Goal: Information Seeking & Learning: Learn about a topic

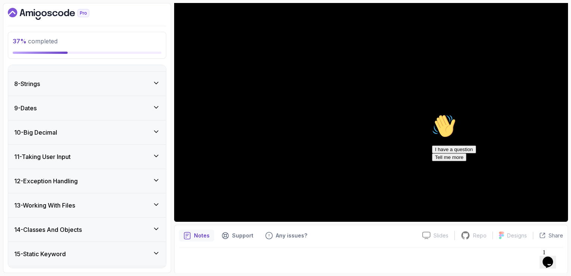
scroll to position [145, 0]
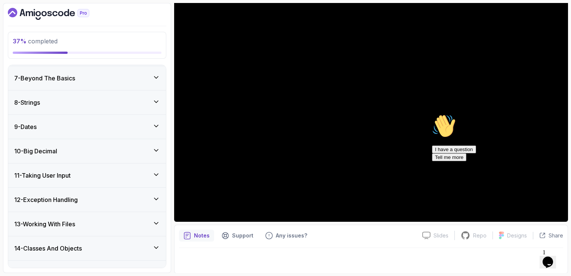
click at [115, 146] on div "10 - Big Decimal" at bounding box center [87, 150] width 146 height 9
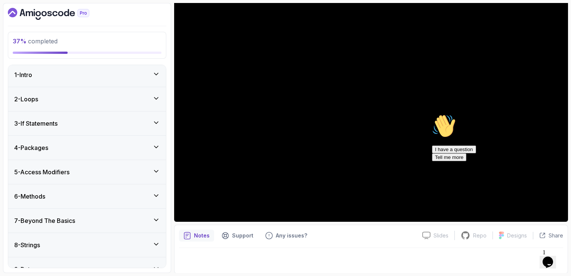
scroll to position [0, 0]
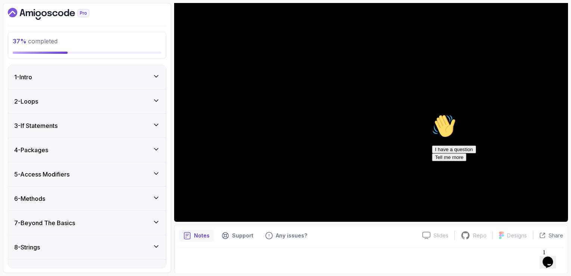
click at [48, 22] on div "37 % completed 1 - Intro 2 - Loops 3 - If Statements 4 - Packages 5 - Access Mo…" at bounding box center [87, 138] width 168 height 270
click at [48, 14] on icon "Dashboard" at bounding box center [48, 14] width 81 height 12
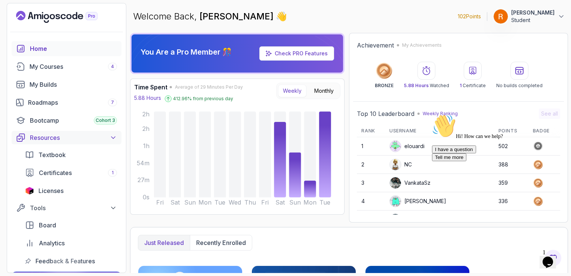
click at [94, 133] on div "Resources" at bounding box center [73, 137] width 87 height 9
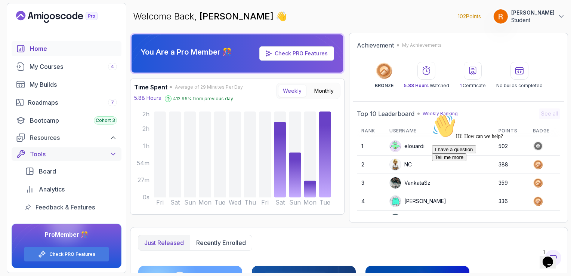
click at [83, 151] on div "Tools" at bounding box center [73, 153] width 87 height 9
click at [77, 104] on div "Roadmaps 7" at bounding box center [72, 102] width 89 height 9
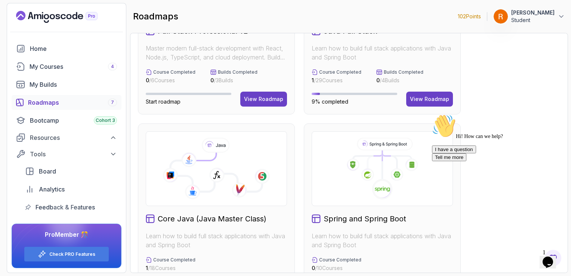
scroll to position [30, 0]
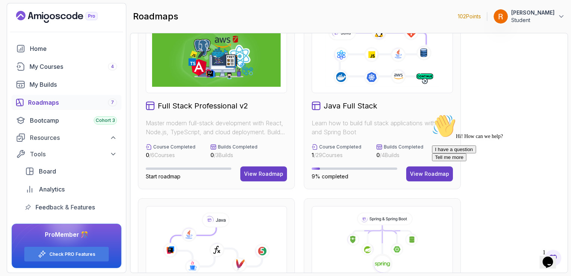
click at [433, 161] on div "Hi! How can we help? I have a question Tell me more" at bounding box center [499, 137] width 134 height 47
click at [432, 161] on div "Hi! How can we help? I have a question Tell me more" at bounding box center [499, 137] width 134 height 47
click at [422, 167] on button "View Roadmap" at bounding box center [429, 173] width 47 height 15
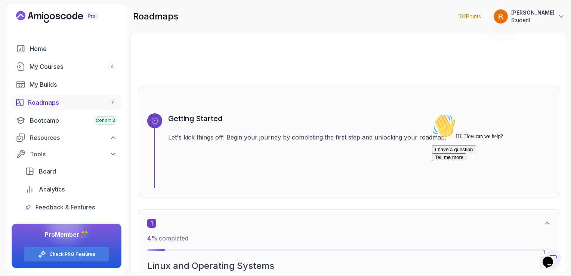
click at [432, 114] on icon "Chat attention grabber" at bounding box center [432, 114] width 0 height 0
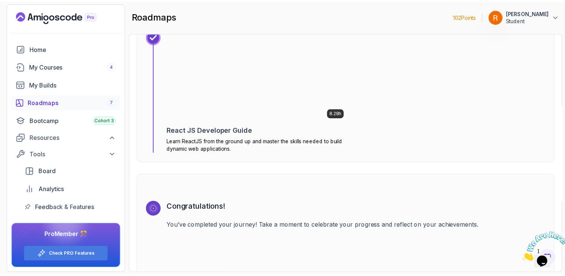
scroll to position [5387, 0]
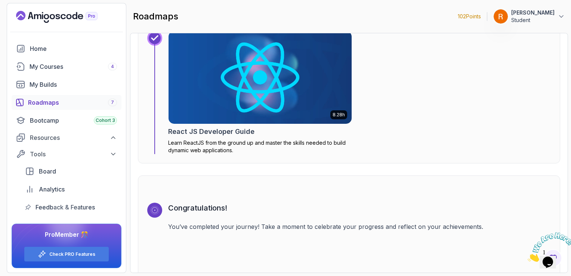
click at [297, 87] on img at bounding box center [260, 77] width 192 height 97
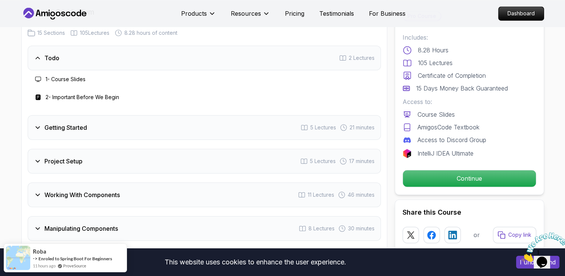
scroll to position [1083, 0]
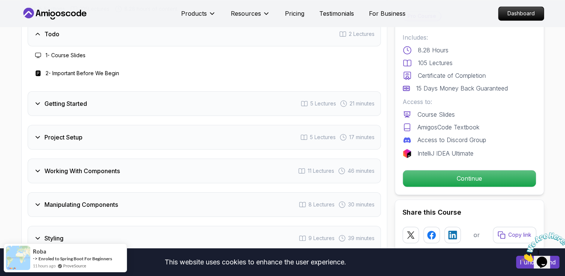
click at [141, 116] on div "Getting Started 5 Lectures 21 minutes" at bounding box center [204, 103] width 353 height 25
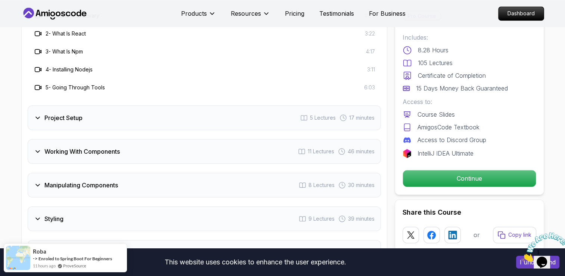
scroll to position [1158, 0]
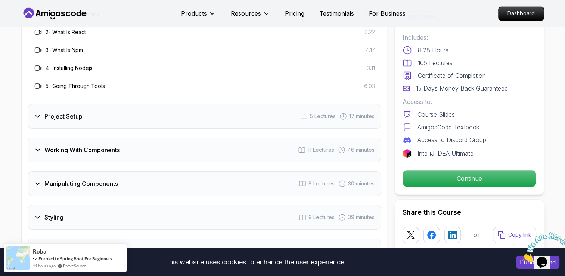
click at [141, 119] on div "Project Setup 5 Lectures 17 minutes" at bounding box center [204, 116] width 353 height 25
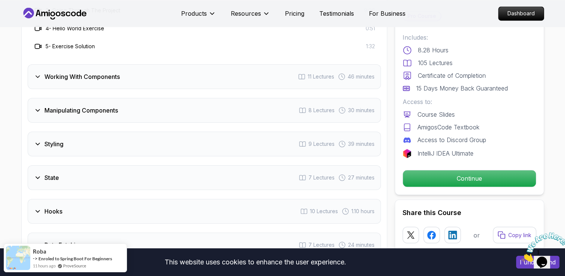
scroll to position [1232, 0]
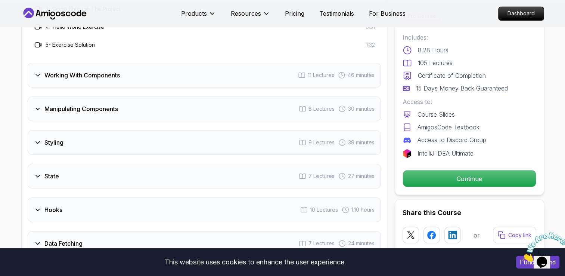
click at [140, 87] on div "Working With Components 11 Lectures 46 minutes" at bounding box center [204, 75] width 353 height 25
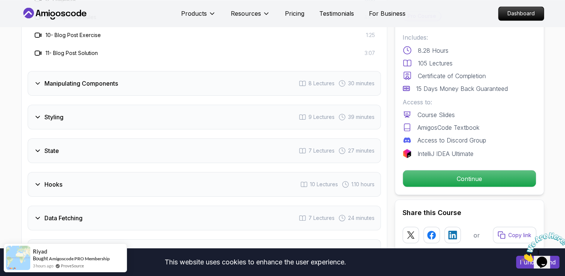
scroll to position [1345, 0]
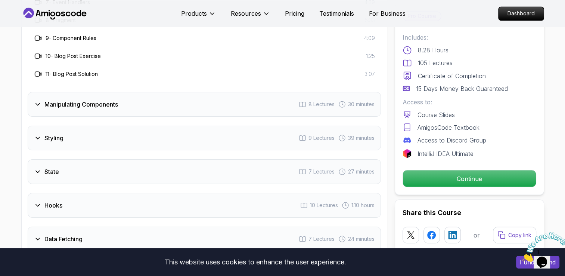
click at [172, 111] on div "Manipulating Components 8 Lectures 30 minutes" at bounding box center [204, 104] width 353 height 25
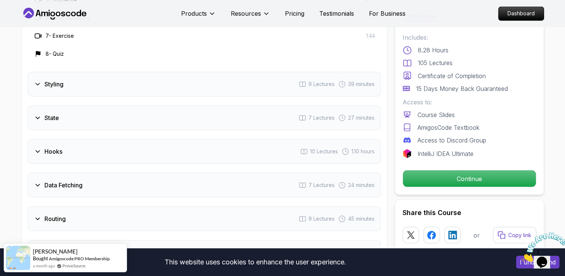
click at [164, 89] on div "Styling 9 Lectures 39 minutes" at bounding box center [204, 84] width 353 height 25
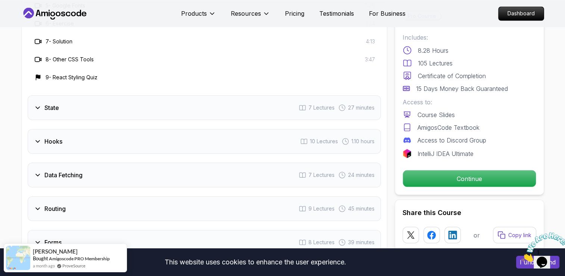
scroll to position [1382, 0]
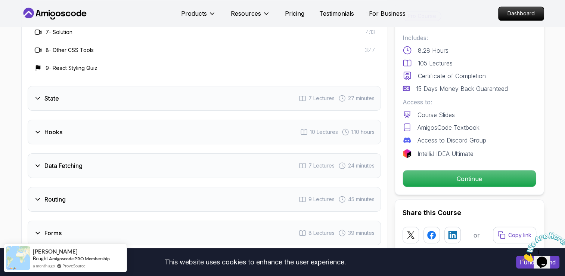
click at [163, 106] on div "State 7 Lectures 27 minutes" at bounding box center [204, 98] width 353 height 25
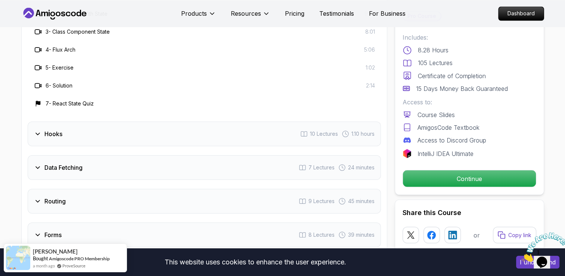
scroll to position [1345, 0]
click at [187, 143] on div "Hooks 10 Lectures 1.10 hours" at bounding box center [204, 133] width 353 height 25
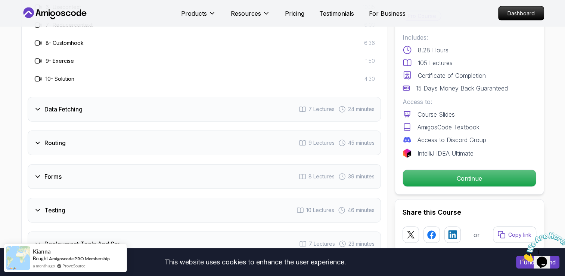
scroll to position [1457, 0]
click at [198, 120] on div "Data Fetching 7 Lectures 24 minutes" at bounding box center [204, 108] width 353 height 25
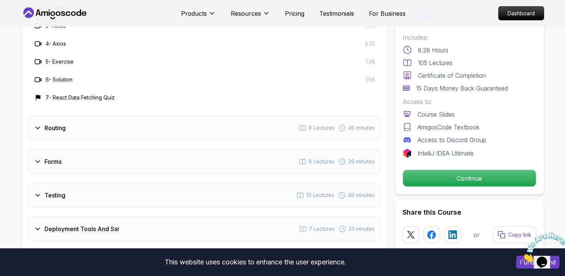
scroll to position [1419, 0]
click at [209, 129] on div "Routing 9 Lectures 45 minutes" at bounding box center [204, 126] width 353 height 25
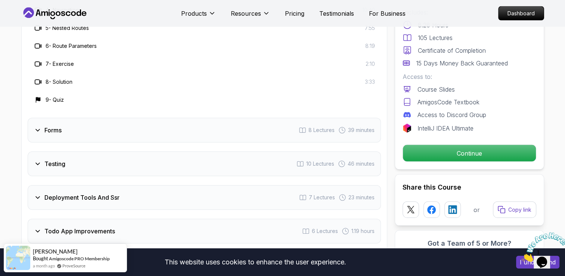
scroll to position [1494, 0]
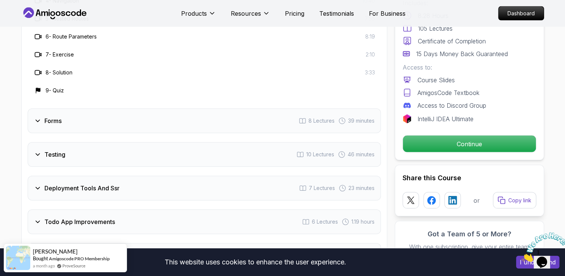
click at [208, 130] on div "Forms 8 Lectures 39 minutes" at bounding box center [204, 120] width 353 height 25
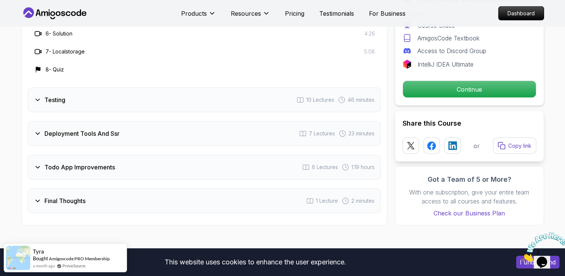
scroll to position [1531, 0]
click at [171, 110] on div "Testing 10 Lectures 46 minutes" at bounding box center [204, 99] width 353 height 25
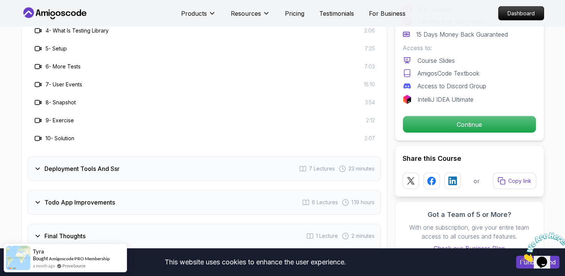
click at [167, 181] on div "Deployment Tools And Ssr 7 Lectures 23 minutes" at bounding box center [204, 168] width 353 height 25
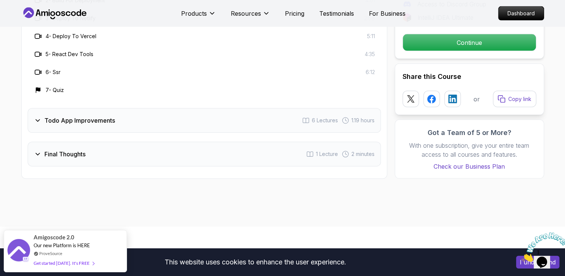
scroll to position [1569, 0]
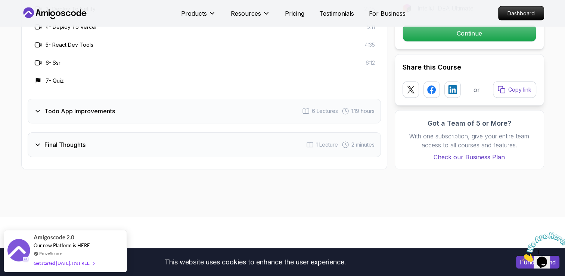
click at [155, 123] on div "Todo App Improvements 6 Lectures 1.19 hours" at bounding box center [204, 111] width 353 height 25
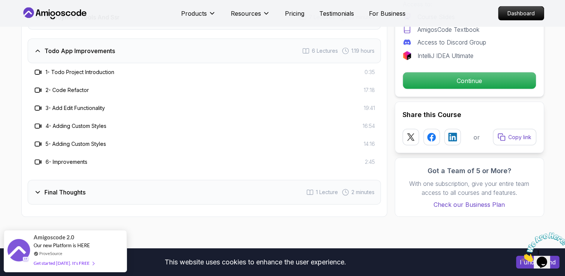
scroll to position [1531, 0]
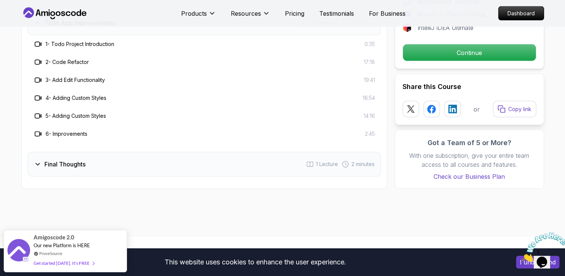
click at [162, 166] on div "Final Thoughts 1 Lecture 2 minutes" at bounding box center [204, 164] width 353 height 25
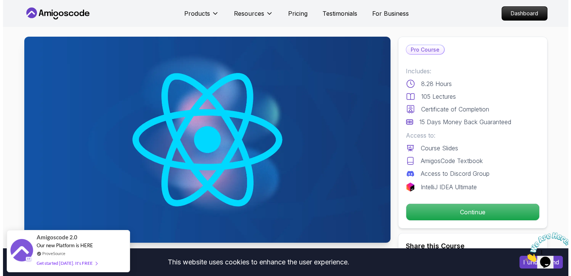
scroll to position [0, 0]
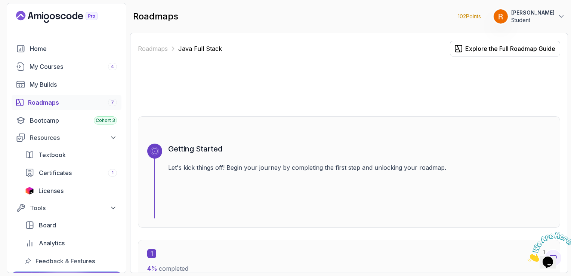
click at [65, 107] on link "Roadmaps 7" at bounding box center [67, 102] width 110 height 15
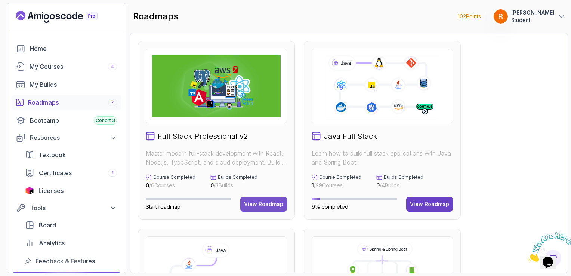
click at [272, 200] on div "View Roadmap" at bounding box center [263, 203] width 39 height 7
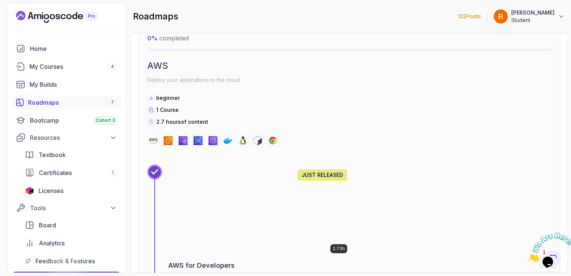
scroll to position [1457, 0]
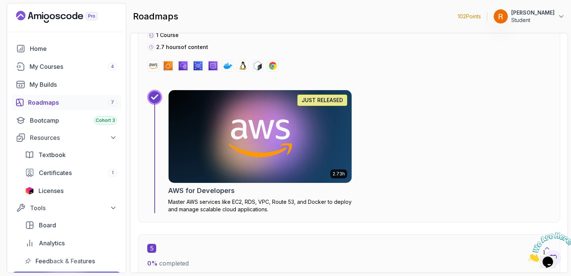
click at [169, 67] on img at bounding box center [168, 65] width 9 height 9
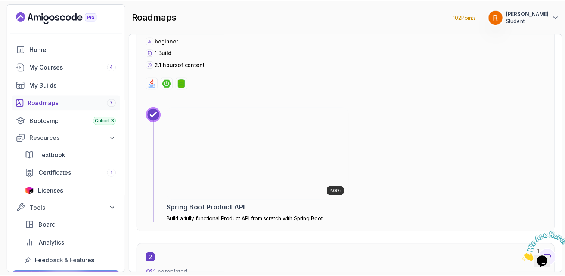
scroll to position [551, 0]
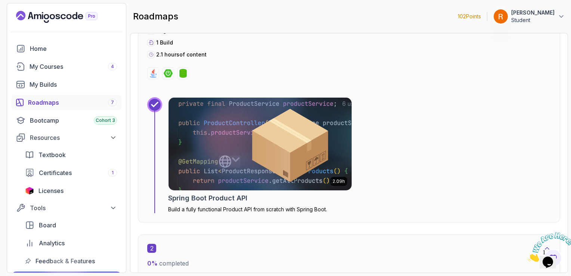
click at [277, 161] on img at bounding box center [260, 143] width 192 height 97
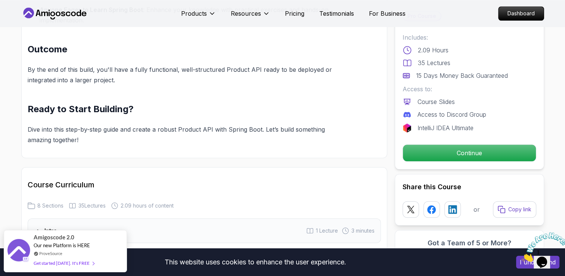
scroll to position [747, 0]
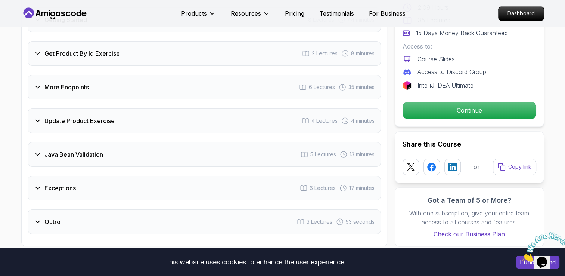
click at [129, 112] on div "Update Product Exercise 4 Lectures 4 minutes" at bounding box center [204, 120] width 353 height 25
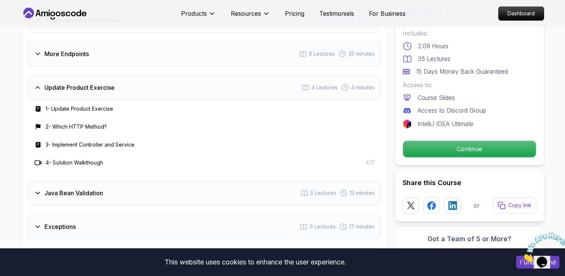
scroll to position [1028, 0]
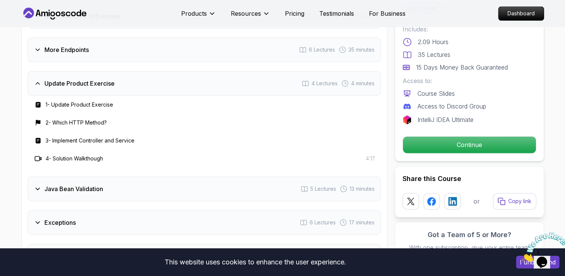
click at [142, 77] on div "Update Product Exercise 4 Lectures 4 minutes" at bounding box center [204, 83] width 353 height 25
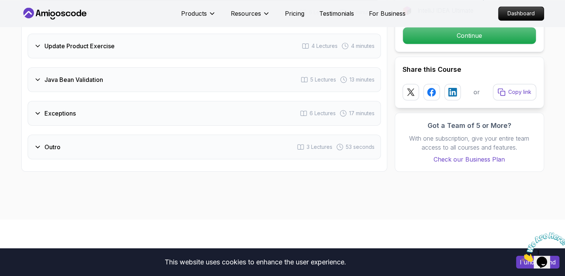
scroll to position [1065, 0]
click at [141, 75] on div "Java Bean Validation 5 Lectures 13 minutes" at bounding box center [204, 79] width 353 height 25
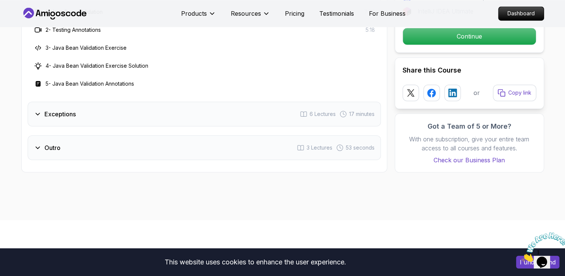
scroll to position [1177, 0]
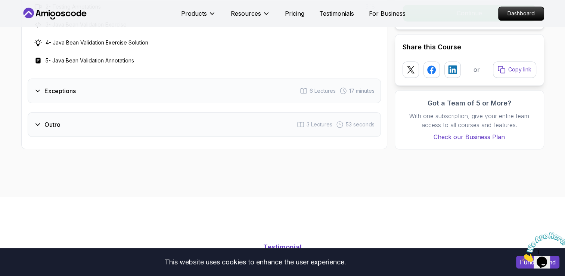
click at [140, 78] on div "Exceptions 6 Lectures 17 minutes" at bounding box center [204, 90] width 353 height 25
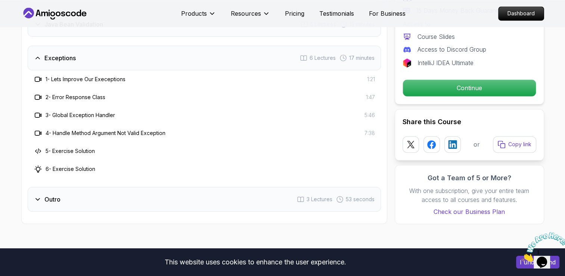
scroll to position [1140, 0]
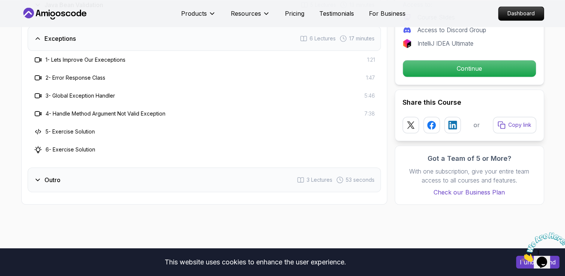
click at [158, 167] on div "Outro 3 Lectures 53 seconds" at bounding box center [204, 179] width 353 height 25
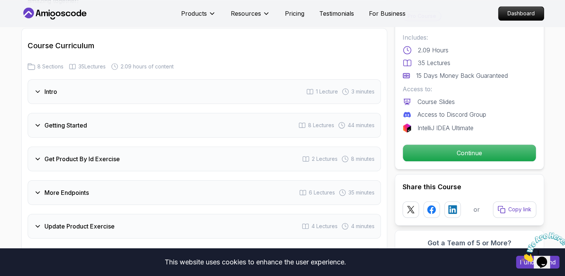
scroll to position [878, 0]
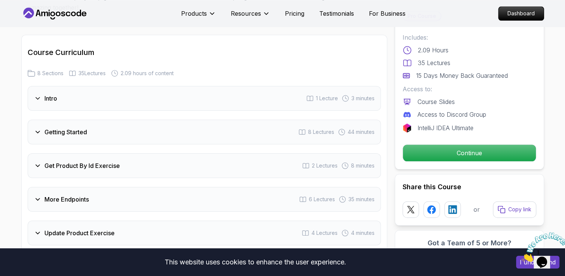
click at [177, 156] on div "Get Product By Id Exercise 2 Lectures 8 minutes" at bounding box center [204, 165] width 353 height 25
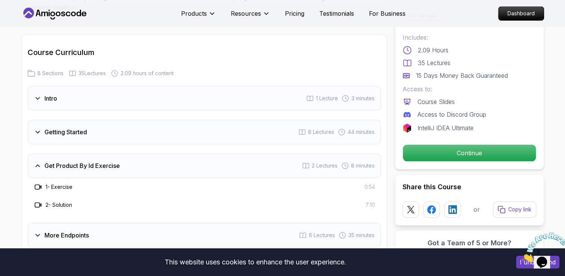
click at [177, 156] on div "Get Product By Id Exercise 2 Lectures 8 minutes" at bounding box center [204, 165] width 353 height 25
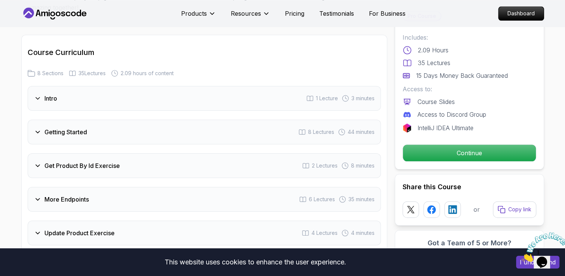
click at [188, 120] on div "Getting Started 8 Lectures 44 minutes" at bounding box center [204, 132] width 353 height 25
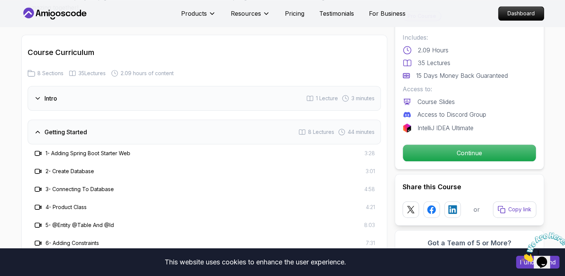
click at [183, 120] on div "Getting Started 8 Lectures 44 minutes" at bounding box center [204, 132] width 353 height 25
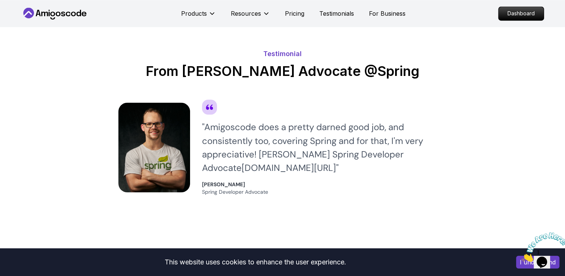
scroll to position [1289, 0]
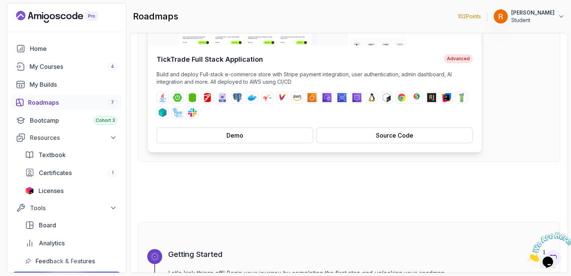
scroll to position [149, 0]
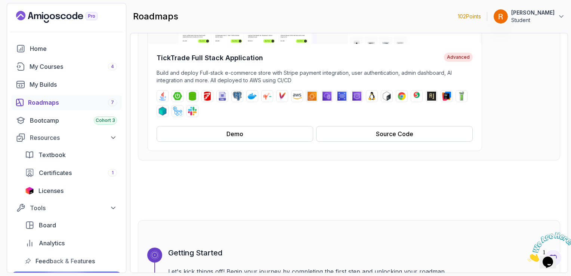
click at [61, 102] on div "Roadmaps 7" at bounding box center [72, 102] width 89 height 9
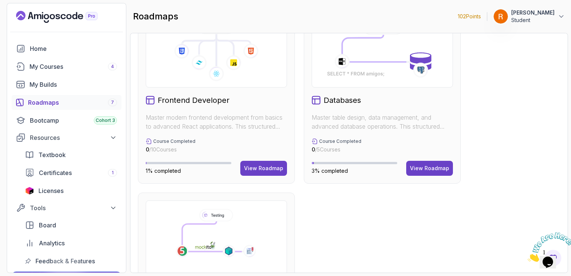
scroll to position [448, 0]
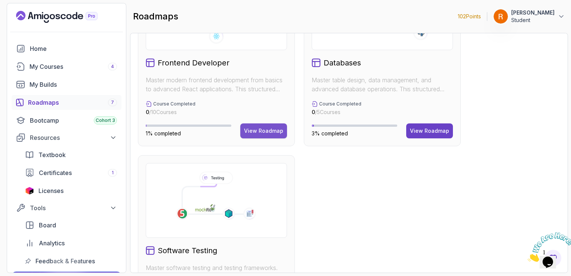
click at [264, 127] on div "View Roadmap" at bounding box center [263, 130] width 39 height 7
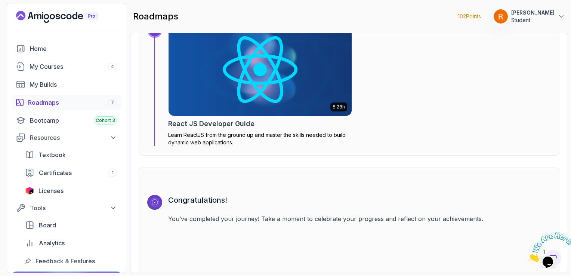
scroll to position [1979, 0]
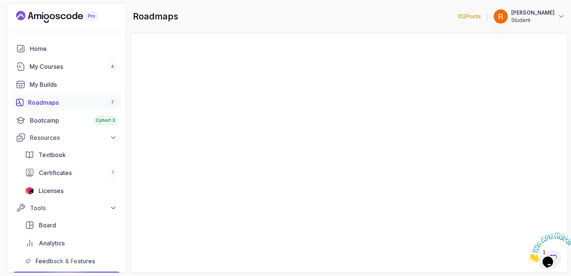
click at [45, 104] on div "Roadmaps 7" at bounding box center [72, 102] width 89 height 9
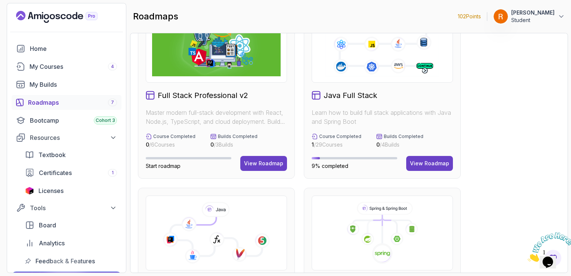
scroll to position [37, 0]
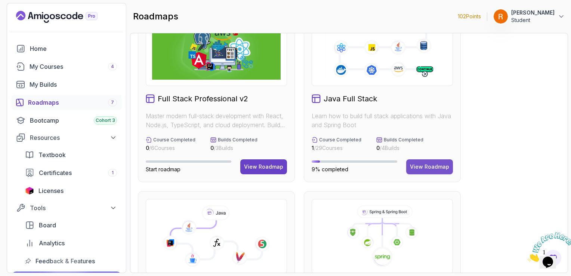
click at [421, 161] on button "View Roadmap" at bounding box center [429, 166] width 47 height 15
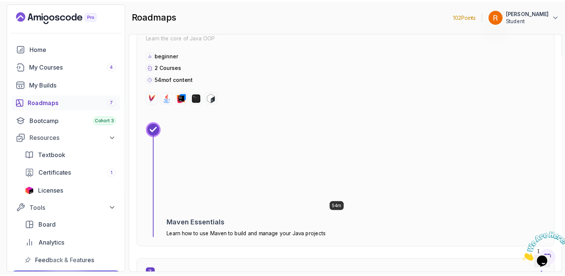
scroll to position [1867, 0]
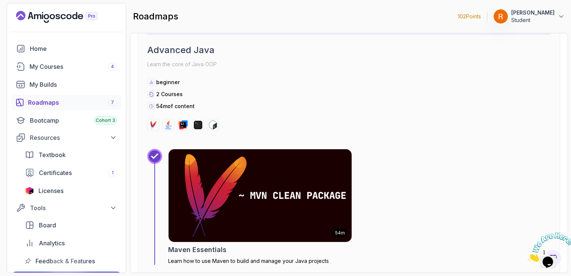
click at [314, 170] on img at bounding box center [260, 195] width 192 height 97
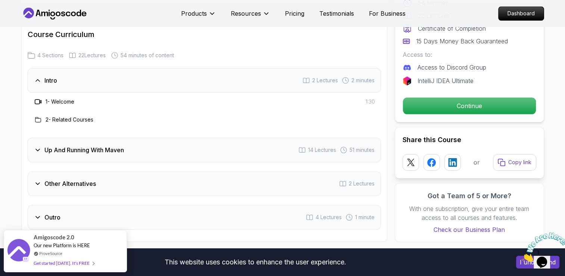
scroll to position [859, 0]
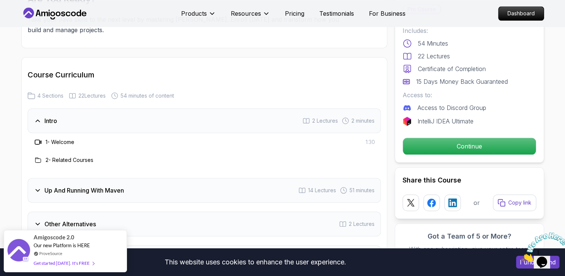
click at [123, 118] on div "Intro 2 Lectures 2 minutes" at bounding box center [204, 120] width 353 height 25
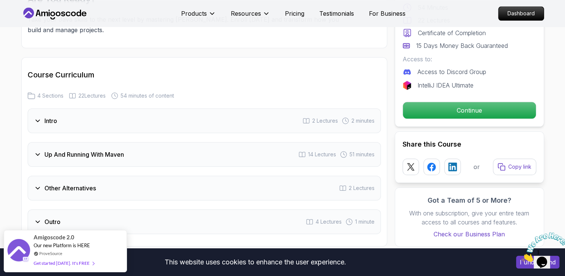
click at [130, 153] on div "Up And Running With Maven 14 Lectures 51 minutes" at bounding box center [204, 154] width 353 height 25
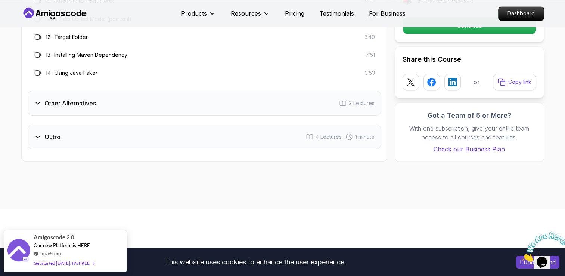
scroll to position [1195, 0]
click at [175, 106] on div "Other Alternatives 2 Lectures" at bounding box center [204, 102] width 353 height 25
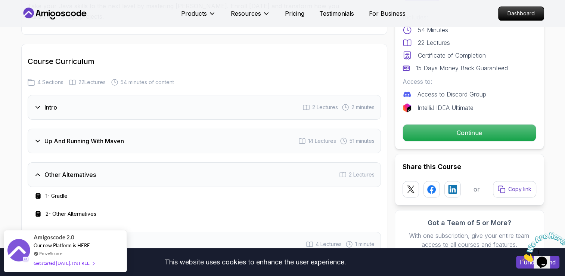
scroll to position [896, 0]
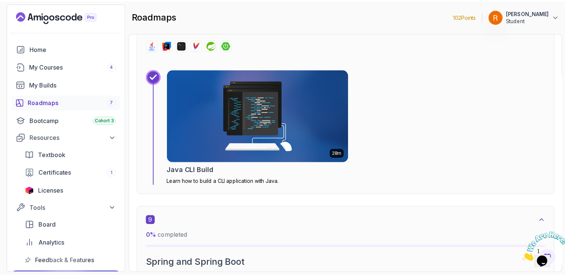
scroll to position [2577, 0]
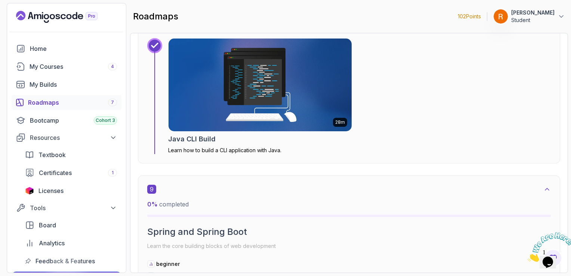
click at [313, 89] on img at bounding box center [260, 84] width 192 height 97
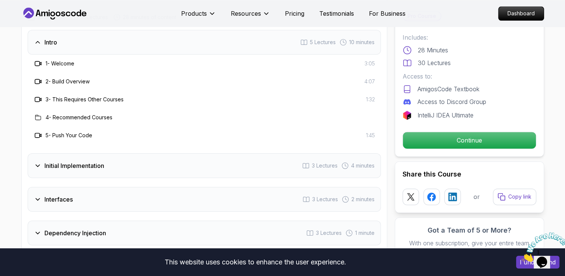
scroll to position [934, 0]
click at [37, 79] on icon at bounding box center [37, 80] width 7 height 7
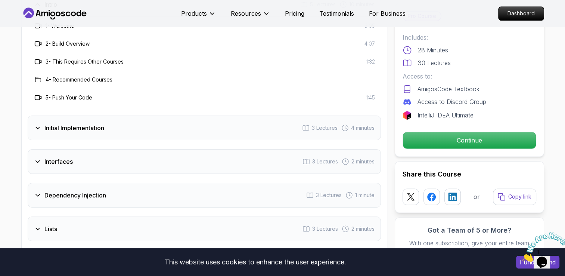
scroll to position [971, 0]
click at [108, 126] on div "Initial Implementation 3 Lectures 4 minutes" at bounding box center [204, 127] width 353 height 25
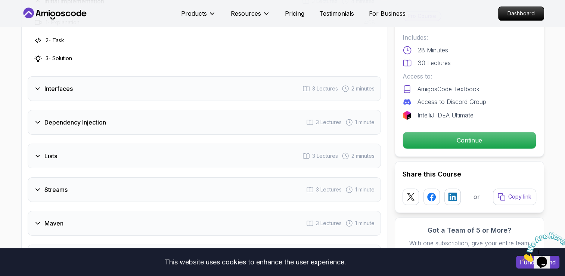
scroll to position [1008, 0]
click at [90, 95] on div "Interfaces 3 Lectures 2 minutes" at bounding box center [204, 87] width 353 height 25
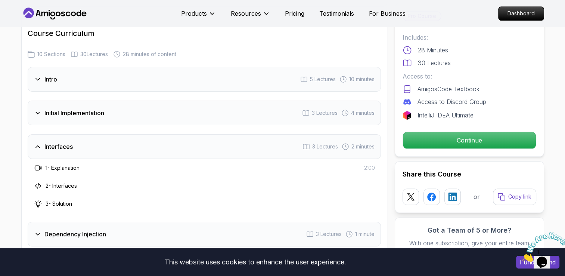
scroll to position [859, 0]
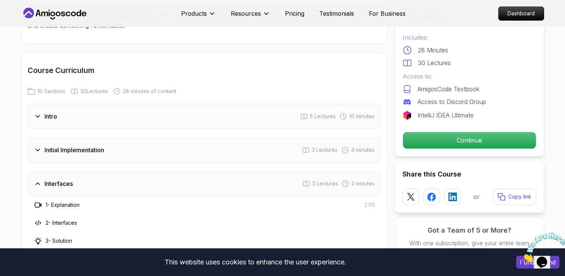
click at [106, 148] on div "Initial Implementation 3 Lectures 4 minutes" at bounding box center [204, 149] width 353 height 25
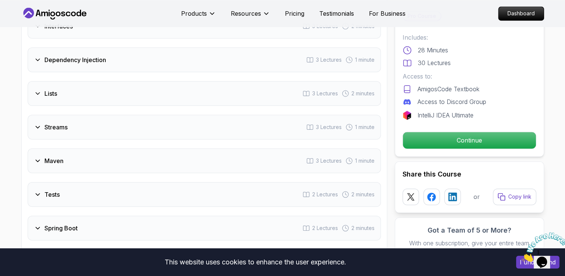
scroll to position [1083, 0]
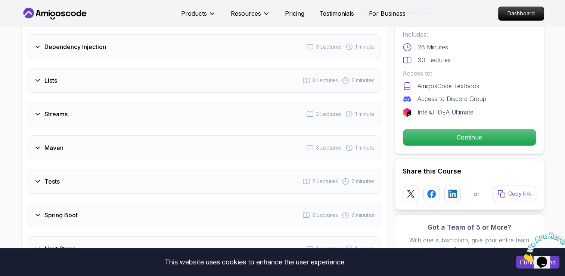
click at [123, 120] on div "Streams 3 Lectures 1 minute" at bounding box center [204, 114] width 353 height 25
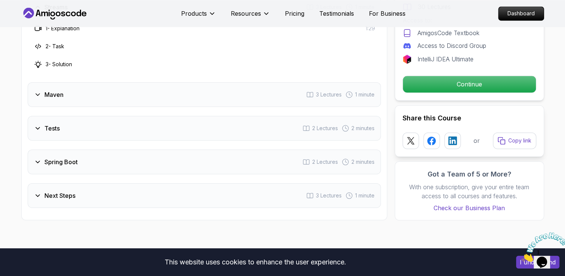
scroll to position [1141, 0]
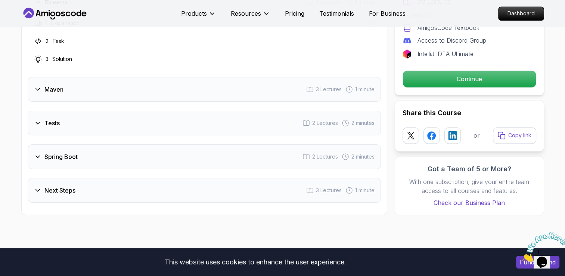
click at [131, 124] on div "Tests 2 Lectures 2 minutes" at bounding box center [204, 123] width 353 height 25
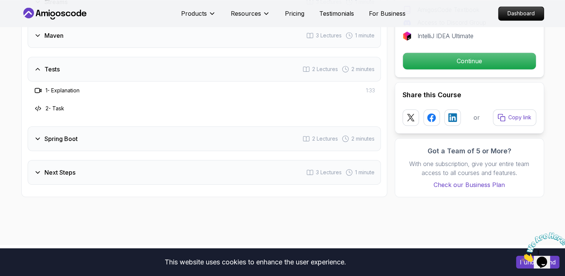
click at [132, 132] on div "Spring Boot 2 Lectures 2 minutes" at bounding box center [204, 138] width 353 height 25
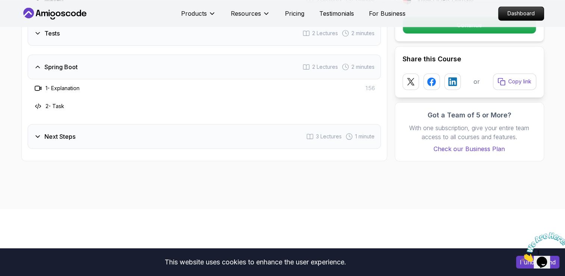
scroll to position [1179, 0]
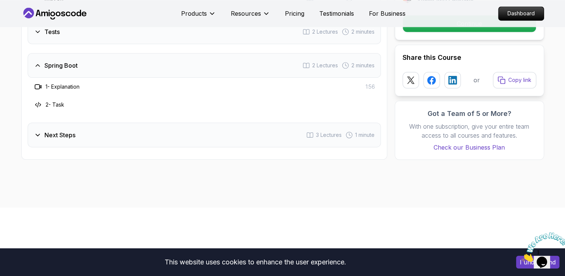
click at [132, 132] on div "Next Steps 3 Lectures 1 minute" at bounding box center [204, 135] width 353 height 25
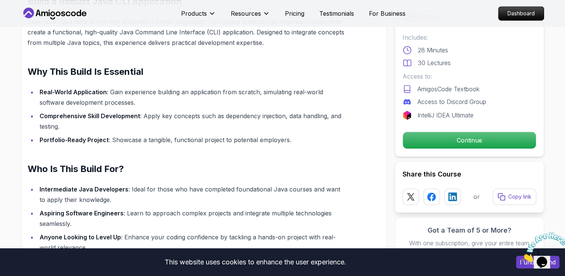
scroll to position [486, 0]
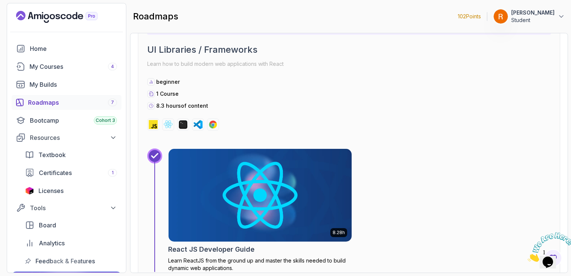
scroll to position [5238, 0]
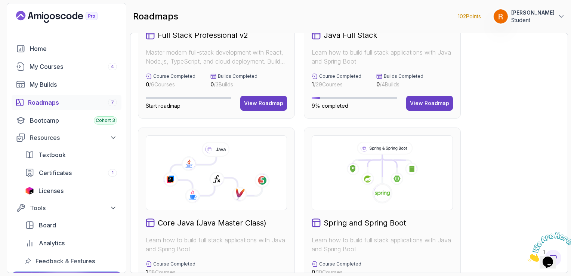
scroll to position [187, 0]
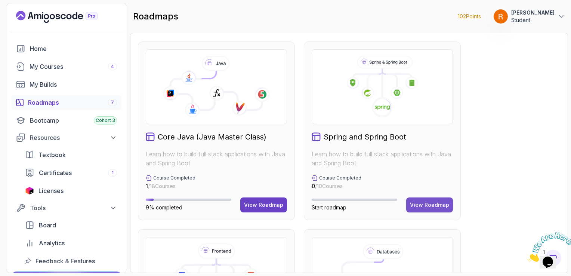
click at [433, 204] on div "View Roadmap" at bounding box center [429, 204] width 39 height 7
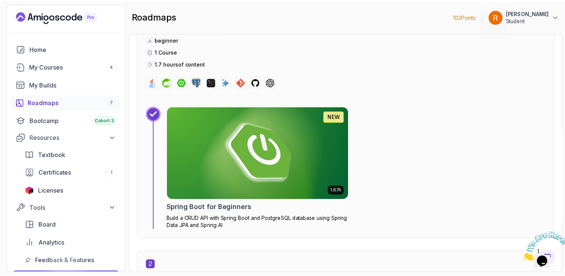
scroll to position [261, 0]
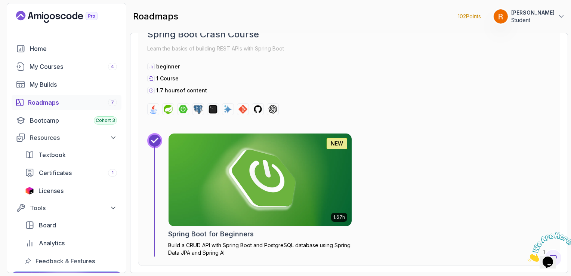
click at [319, 192] on img at bounding box center [260, 179] width 192 height 97
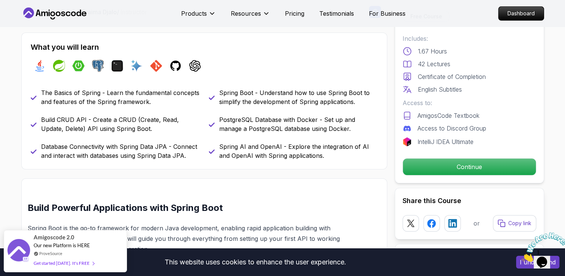
scroll to position [299, 0]
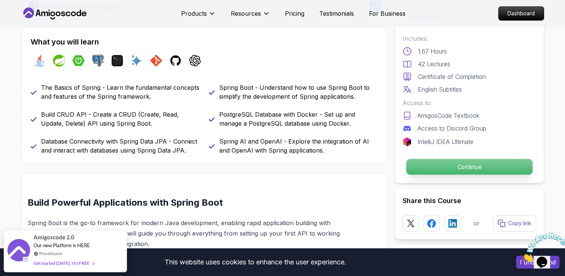
click at [438, 164] on p "Continue" at bounding box center [469, 167] width 126 height 16
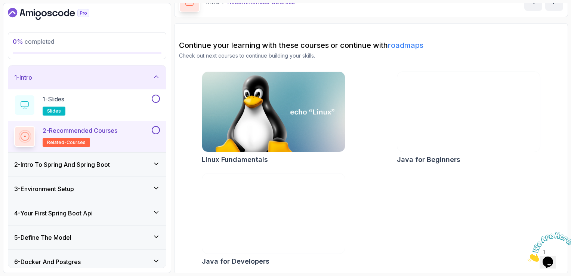
scroll to position [43, 0]
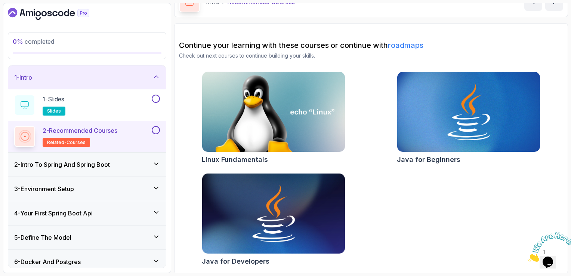
click at [102, 165] on h3 "2 - Intro To Spring And Spring Boot" at bounding box center [62, 164] width 96 height 9
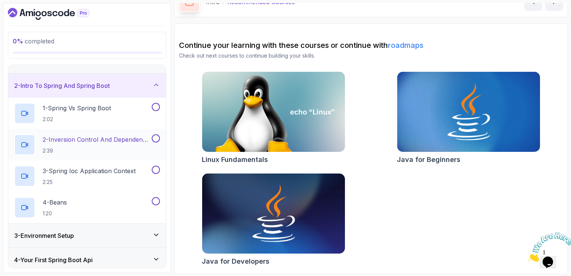
scroll to position [0, 0]
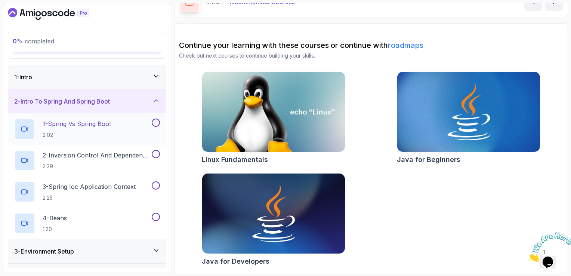
click at [96, 121] on p "1 - Spring Vs Spring Boot" at bounding box center [77, 123] width 68 height 9
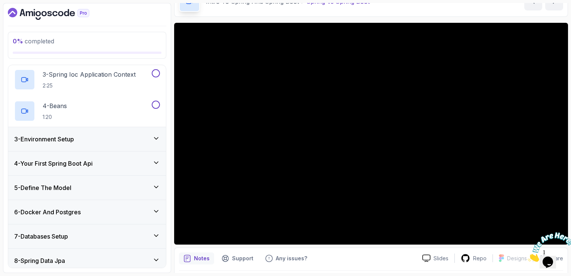
click at [152, 128] on div "3 - Environment Setup" at bounding box center [87, 139] width 158 height 24
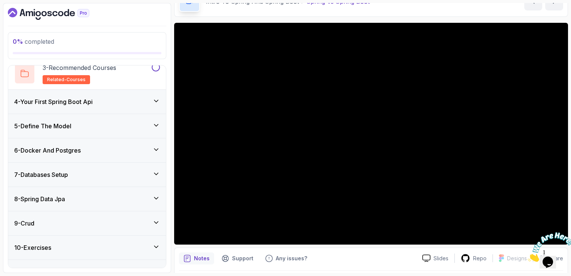
scroll to position [144, 0]
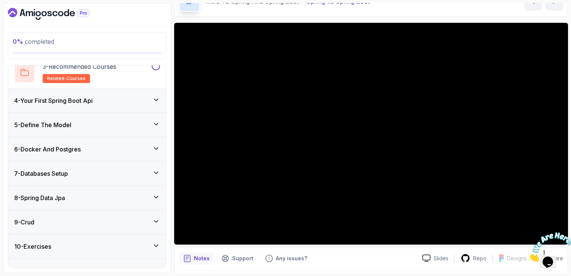
click at [147, 128] on div "5 - Define The Model" at bounding box center [87, 124] width 146 height 9
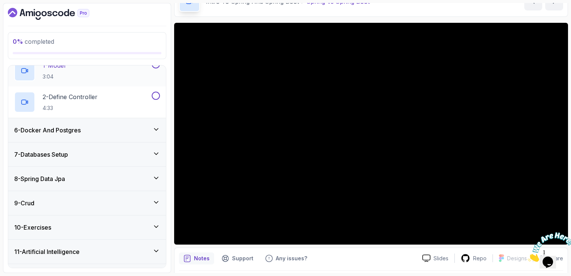
scroll to position [150, 0]
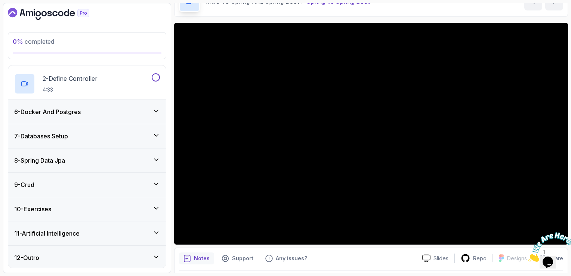
click at [137, 180] on div "9 - Crud" at bounding box center [87, 184] width 146 height 9
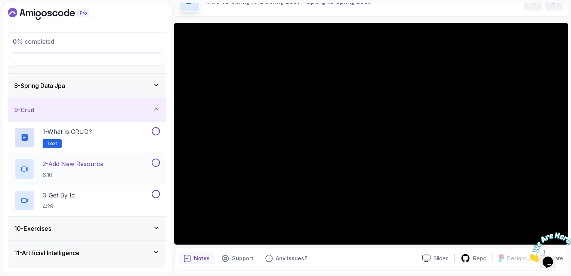
scroll to position [181, 0]
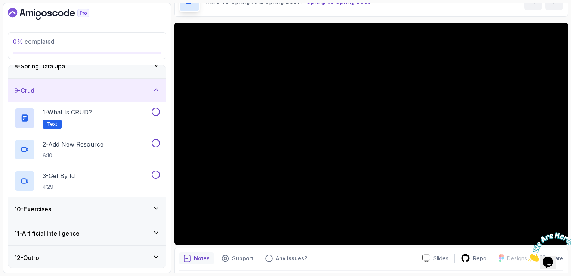
click at [127, 87] on div "9 - Crud" at bounding box center [87, 90] width 146 height 9
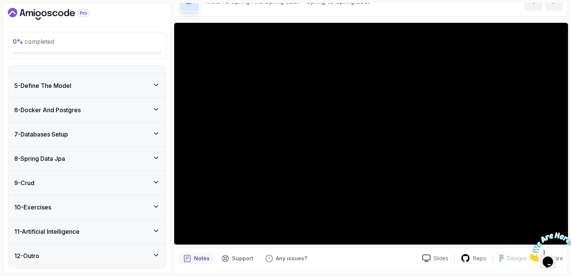
scroll to position [87, 0]
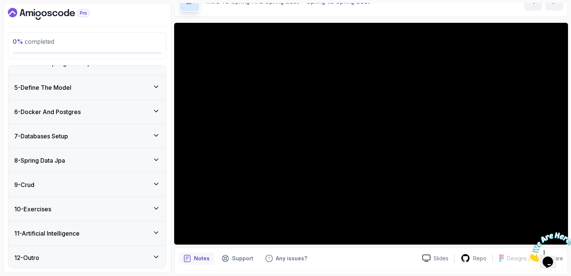
click at [121, 199] on div "10 - Exercises" at bounding box center [87, 209] width 158 height 24
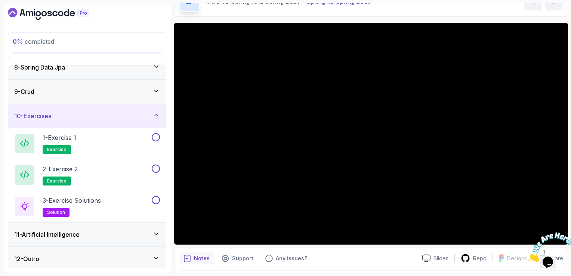
scroll to position [181, 0]
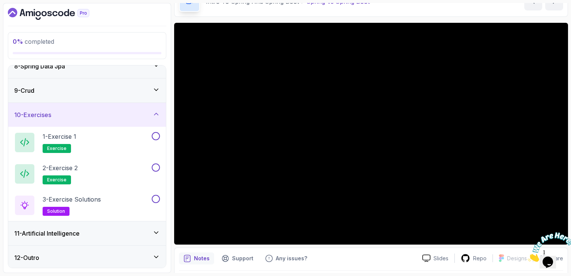
click at [128, 229] on div "11 - Artificial Intelligence" at bounding box center [87, 233] width 146 height 9
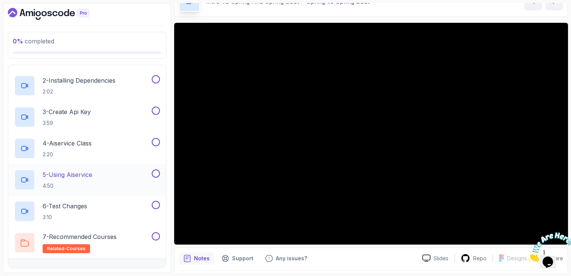
scroll to position [307, 0]
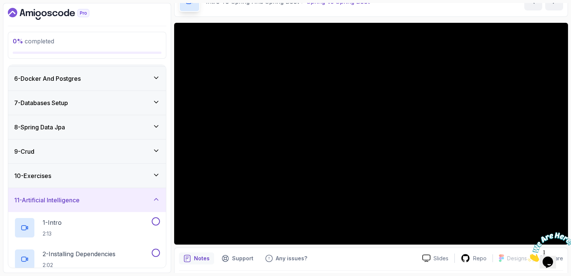
click at [152, 198] on div "11 - Artificial Intelligence" at bounding box center [87, 199] width 146 height 9
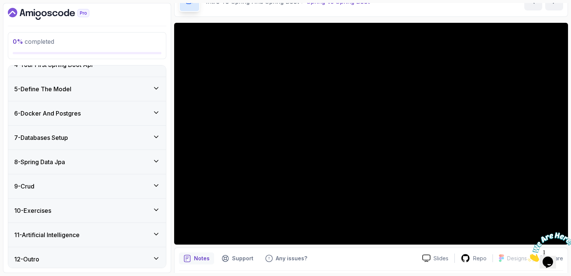
scroll to position [0, 0]
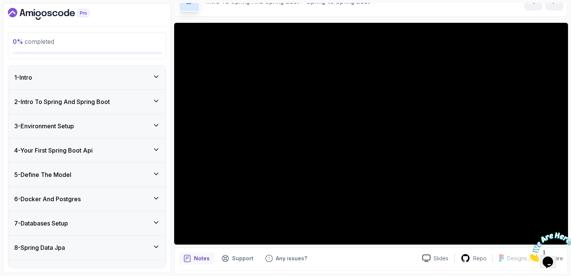
click at [159, 97] on icon at bounding box center [155, 100] width 7 height 7
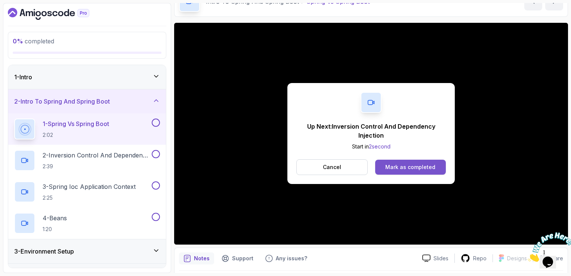
click at [422, 168] on div "Mark as completed" at bounding box center [410, 166] width 50 height 7
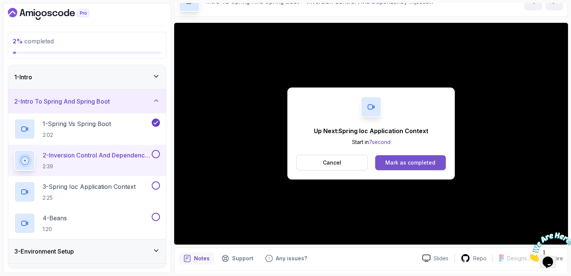
click at [399, 167] on button "Mark as completed" at bounding box center [410, 162] width 71 height 15
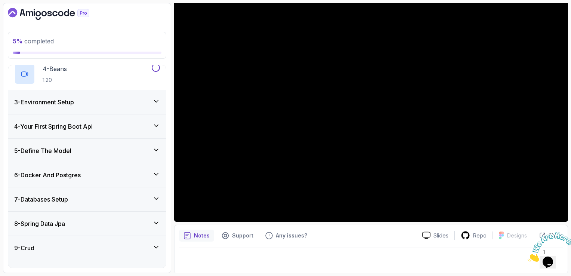
scroll to position [149, 0]
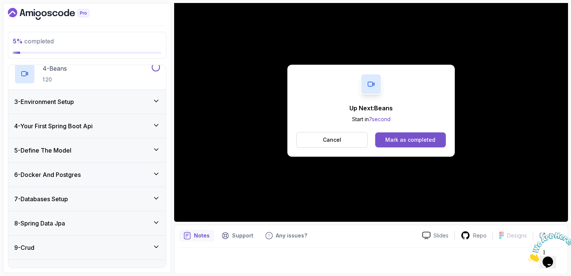
click at [435, 137] on button "Mark as completed" at bounding box center [410, 139] width 71 height 15
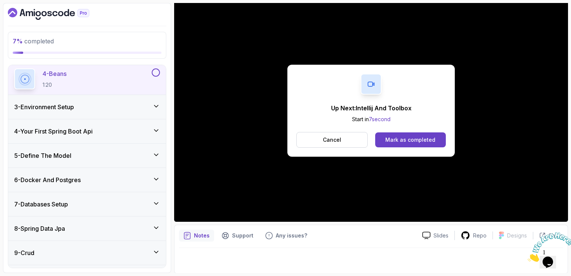
click at [435, 137] on button "Mark as completed" at bounding box center [410, 139] width 71 height 15
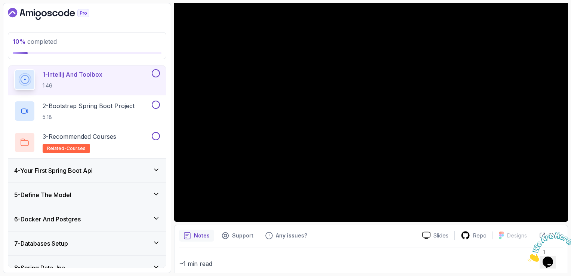
scroll to position [69, 0]
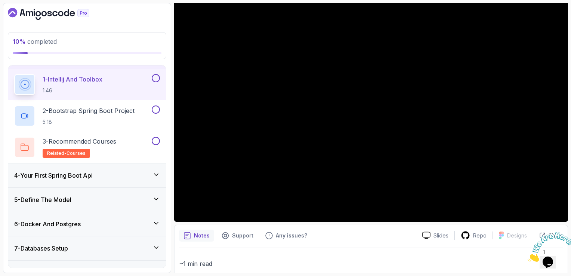
click at [155, 78] on button at bounding box center [156, 78] width 8 height 8
click at [125, 115] on h2 "2 - Bootstrap Spring Boot Project 5:18" at bounding box center [89, 115] width 92 height 19
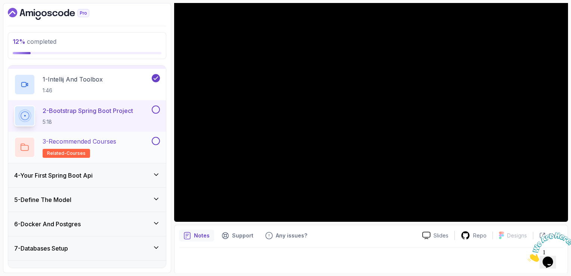
click at [127, 152] on div "3 - Recommended Courses related-courses" at bounding box center [82, 147] width 136 height 21
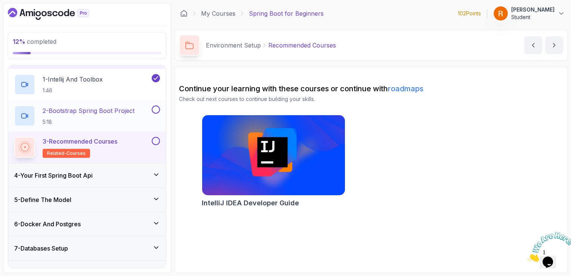
click at [115, 122] on p "5:18" at bounding box center [89, 121] width 92 height 7
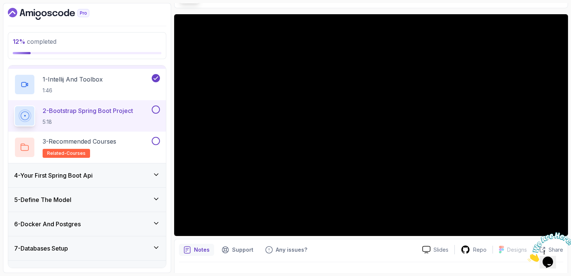
scroll to position [66, 0]
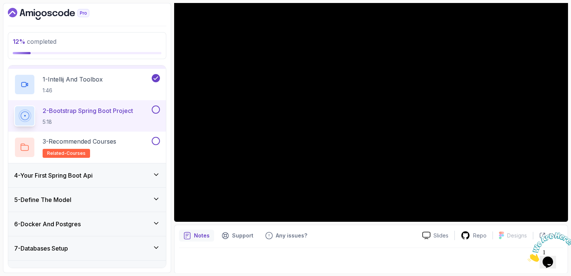
click at [158, 171] on icon at bounding box center [155, 174] width 7 height 7
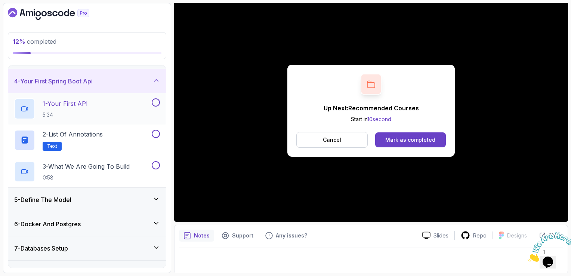
click at [111, 105] on div "1 - Your First API 5:34" at bounding box center [82, 108] width 136 height 21
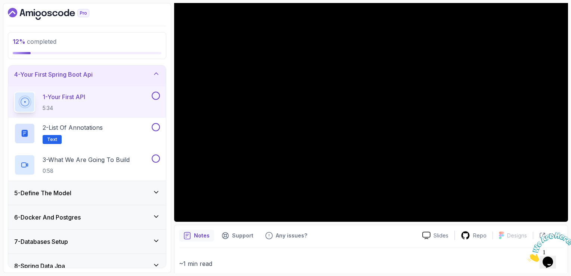
scroll to position [75, 0]
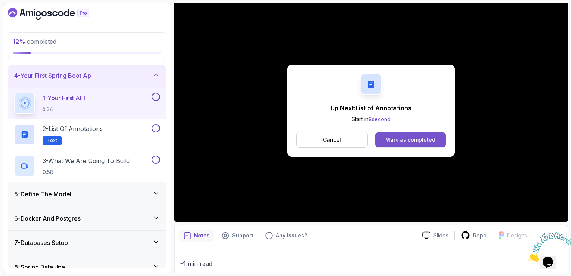
click at [430, 139] on div "Mark as completed" at bounding box center [410, 139] width 50 height 7
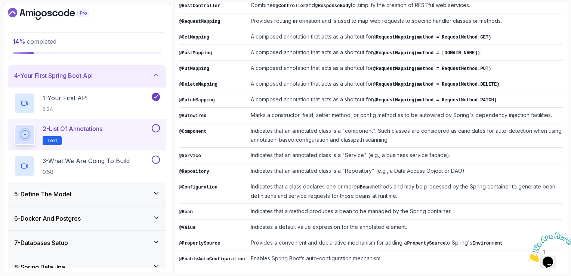
scroll to position [181, 0]
click at [137, 160] on div "3 - What We Are Going To Build 0:58" at bounding box center [82, 165] width 136 height 21
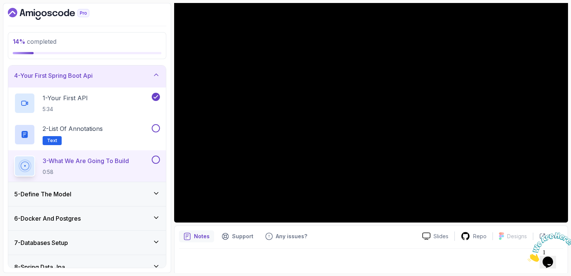
scroll to position [66, 0]
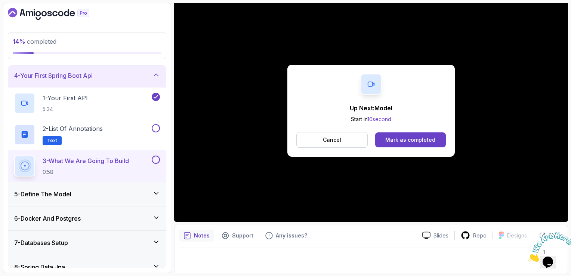
click at [52, 193] on h3 "5 - Define The Model" at bounding box center [42, 193] width 57 height 9
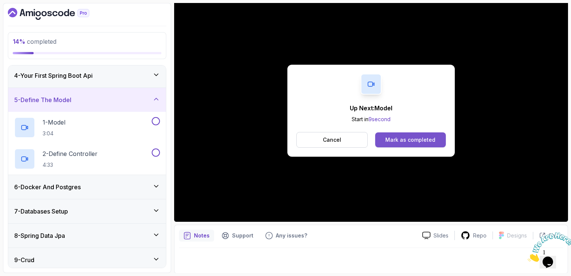
click at [432, 138] on div "Mark as completed" at bounding box center [410, 139] width 50 height 7
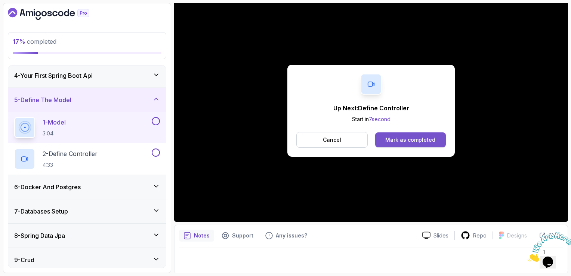
click at [403, 146] on button "Mark as completed" at bounding box center [410, 139] width 71 height 15
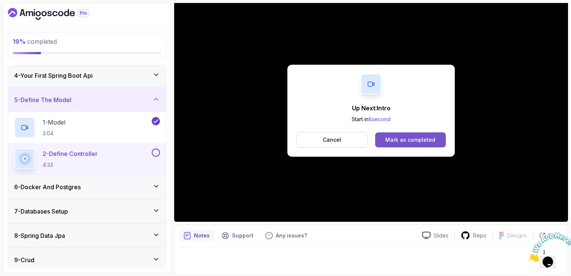
click at [408, 142] on div "Mark as completed" at bounding box center [410, 139] width 50 height 7
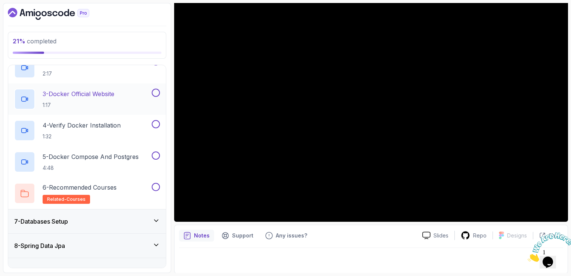
scroll to position [187, 0]
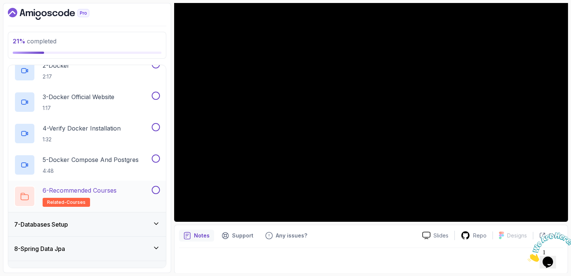
click at [94, 194] on h2 "6 - Recommended Courses related-courses" at bounding box center [80, 196] width 74 height 21
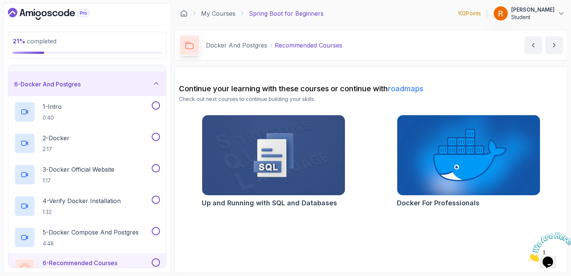
scroll to position [112, 0]
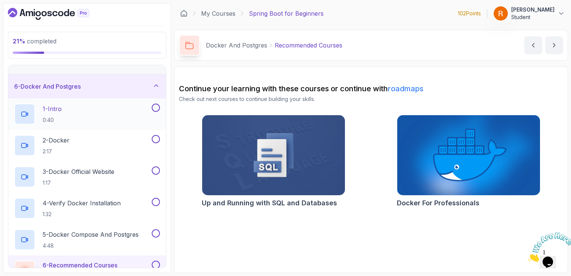
click at [83, 103] on div "1 - Intro 0:40" at bounding box center [82, 113] width 136 height 21
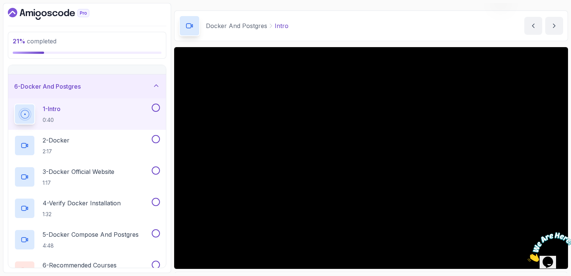
scroll to position [37, 0]
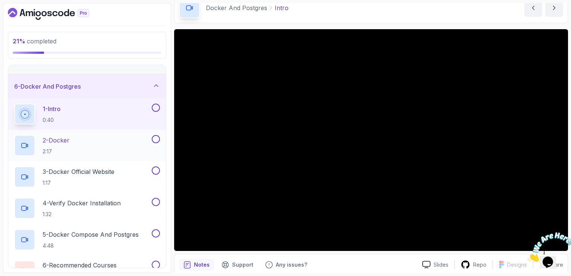
click at [56, 151] on p "2:17" at bounding box center [56, 151] width 27 height 7
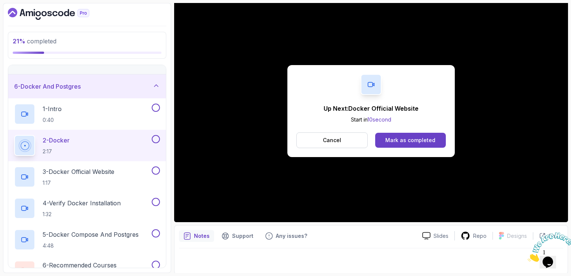
scroll to position [66, 0]
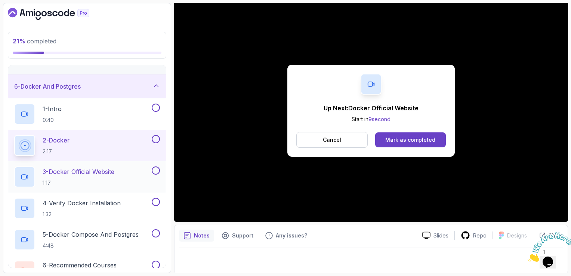
click at [82, 178] on h2 "3 - Docker Official Website 1:17" at bounding box center [79, 176] width 72 height 19
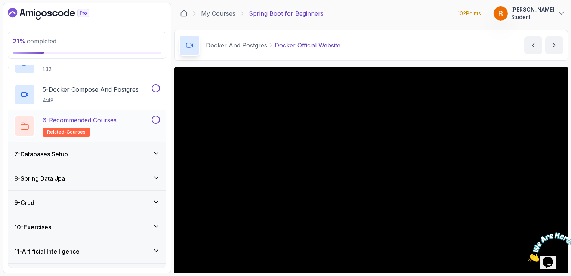
scroll to position [261, 0]
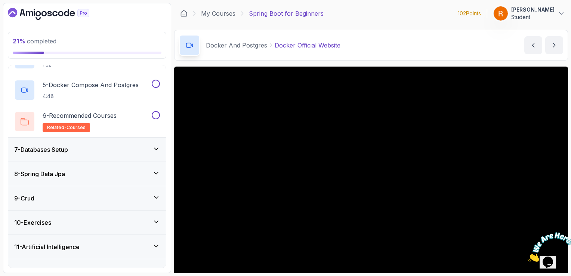
click at [127, 152] on div "7 - Databases Setup" at bounding box center [87, 149] width 146 height 9
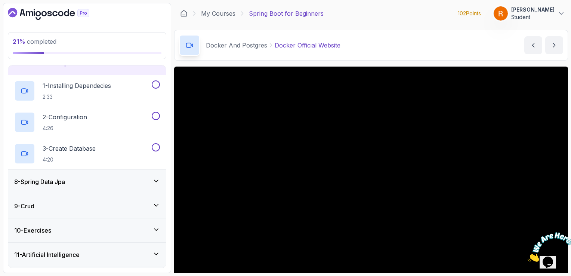
scroll to position [162, 0]
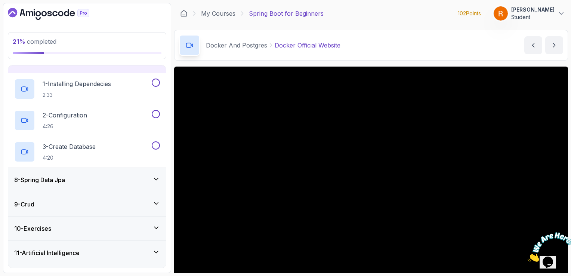
click at [120, 186] on div "8 - Spring Data Jpa" at bounding box center [87, 180] width 158 height 24
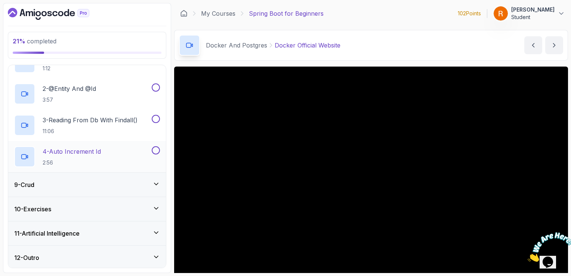
scroll to position [213, 0]
click at [128, 185] on div "9 - Crud" at bounding box center [87, 184] width 146 height 9
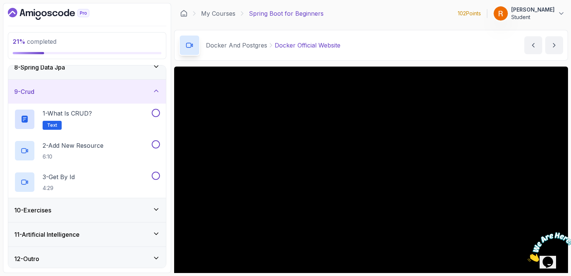
scroll to position [181, 0]
click at [116, 253] on div "12 - Outro" at bounding box center [87, 257] width 146 height 9
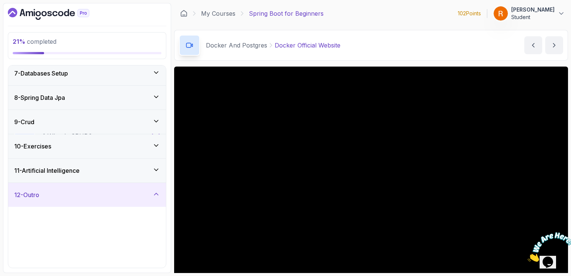
scroll to position [150, 0]
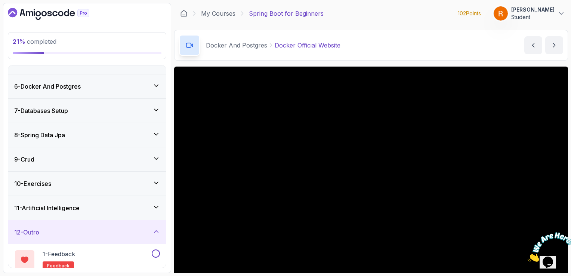
click at [125, 204] on div "11 - Artificial Intelligence" at bounding box center [87, 207] width 146 height 9
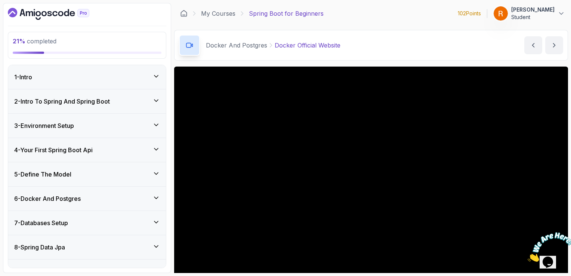
scroll to position [0, 0]
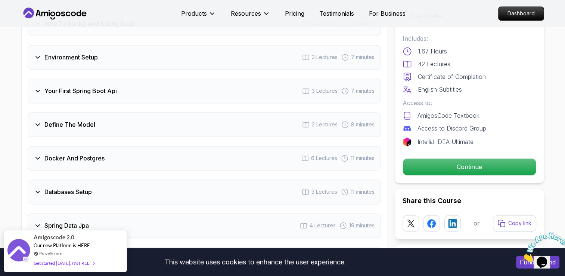
scroll to position [1046, 0]
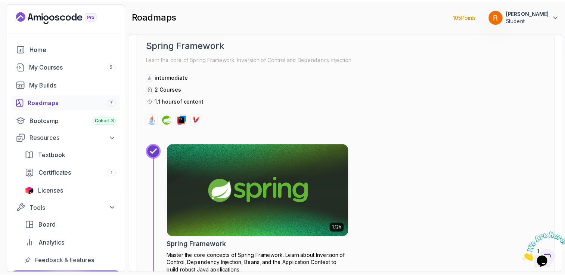
scroll to position [560, 0]
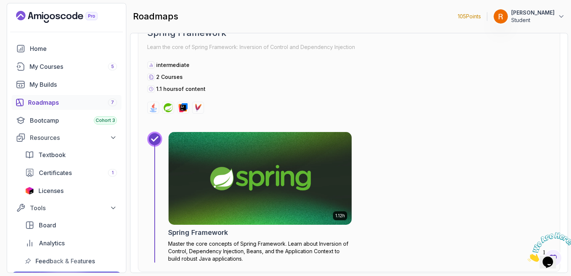
click at [299, 159] on img at bounding box center [260, 178] width 192 height 97
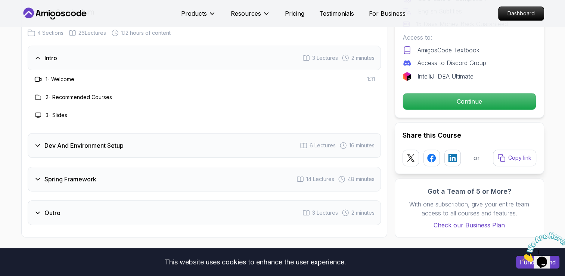
scroll to position [971, 0]
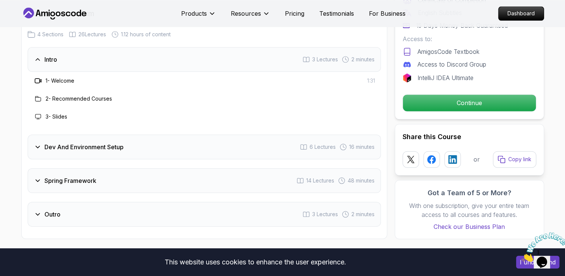
click at [198, 134] on div "Dev And Environment Setup 6 Lectures 16 minutes" at bounding box center [204, 146] width 353 height 25
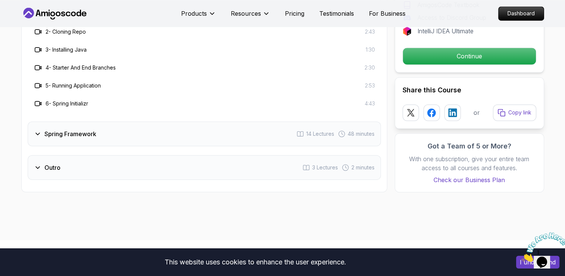
scroll to position [1083, 0]
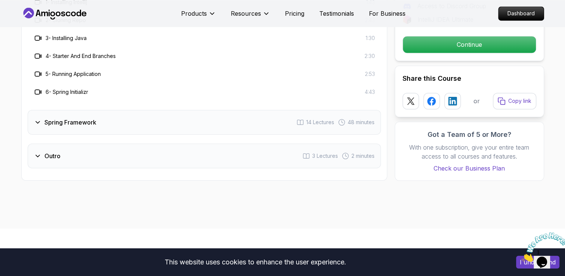
click at [209, 113] on div "Spring Framework 14 Lectures 48 minutes" at bounding box center [204, 122] width 353 height 25
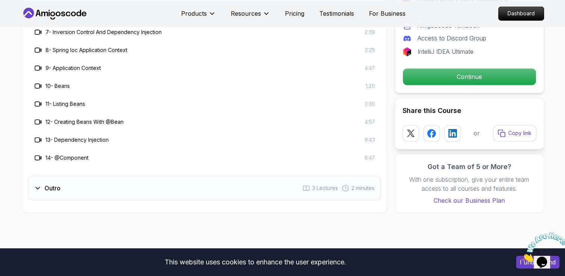
scroll to position [1195, 0]
click at [106, 175] on div "Outro 3 Lectures 2 minutes" at bounding box center [204, 187] width 353 height 25
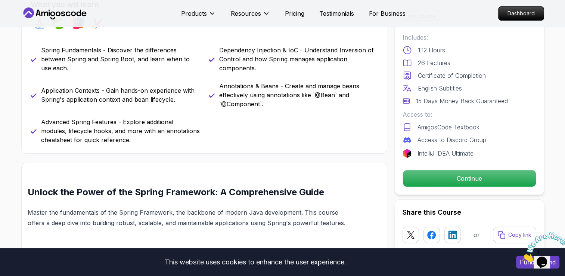
scroll to position [261, 0]
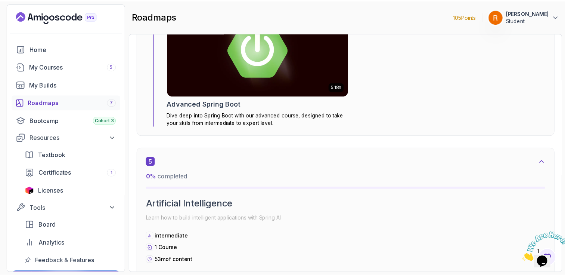
scroll to position [1232, 0]
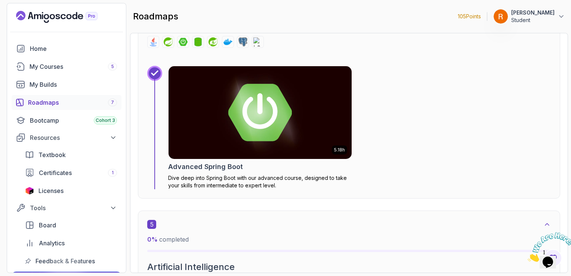
click at [305, 128] on img at bounding box center [260, 112] width 192 height 97
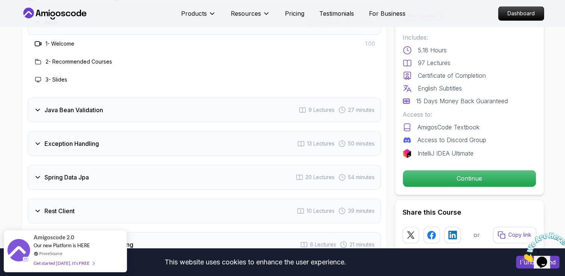
scroll to position [1046, 0]
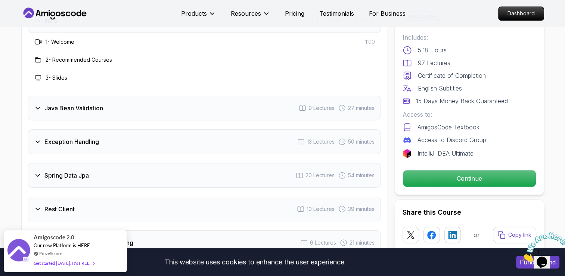
click at [140, 96] on div "Java Bean Validation 9 Lectures 27 minutes" at bounding box center [204, 108] width 353 height 25
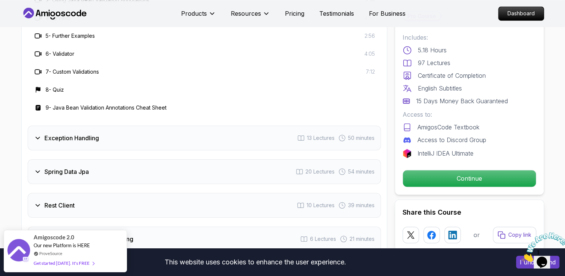
scroll to position [1158, 0]
click at [139, 125] on div "Exception Handling 13 Lectures 50 minutes" at bounding box center [204, 137] width 353 height 25
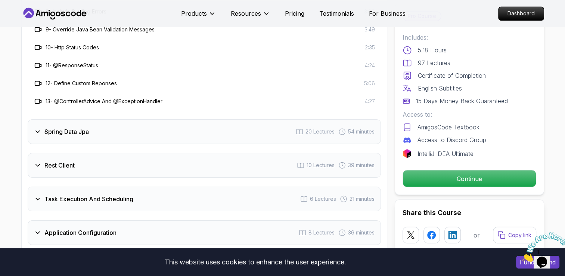
scroll to position [1270, 0]
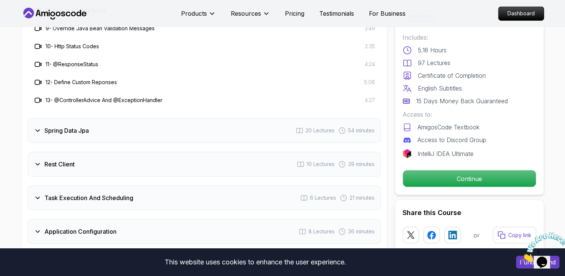
click at [140, 118] on div "Spring Data Jpa 20 Lectures 54 minutes" at bounding box center [204, 130] width 353 height 25
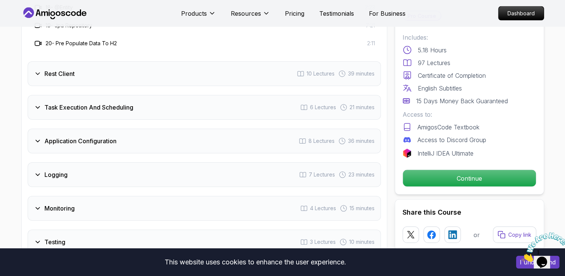
scroll to position [1494, 0]
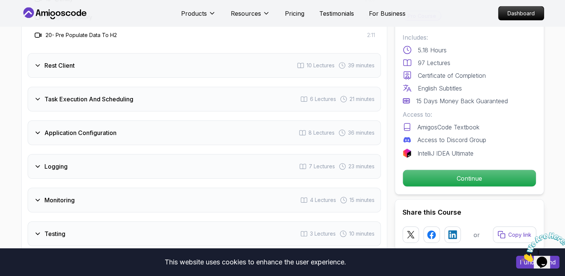
click at [130, 53] on div "Rest Client 10 Lectures 39 minutes" at bounding box center [204, 65] width 353 height 25
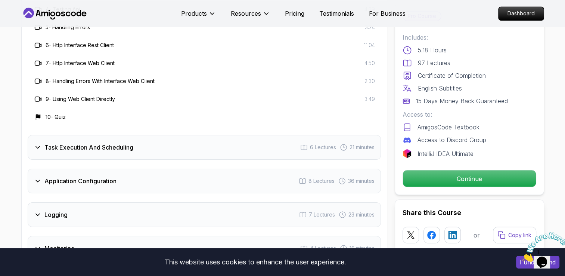
scroll to position [1270, 0]
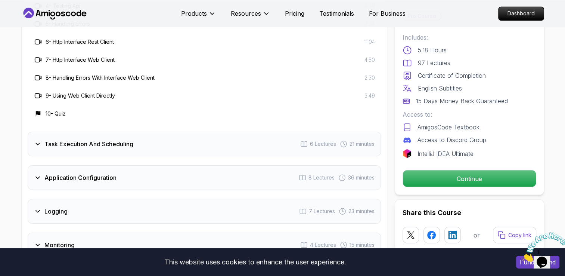
click at [130, 139] on h3 "Task Execution And Scheduling" at bounding box center [88, 143] width 89 height 9
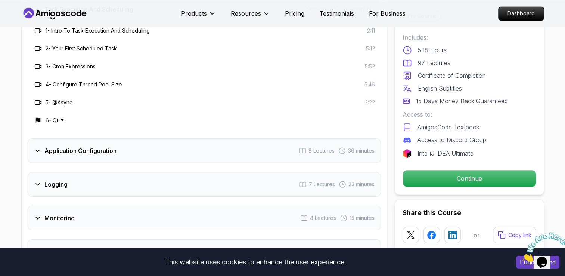
scroll to position [1232, 0]
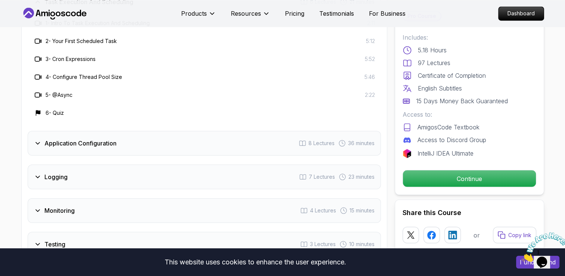
click at [147, 131] on div "Application Configuration 8 Lectures 36 minutes" at bounding box center [204, 143] width 353 height 25
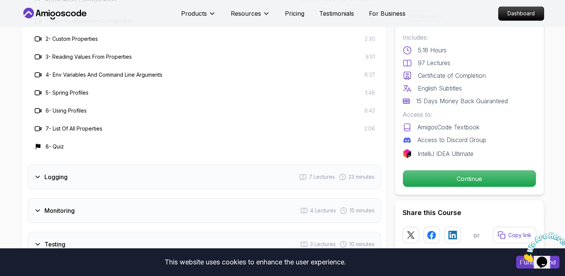
scroll to position [1270, 0]
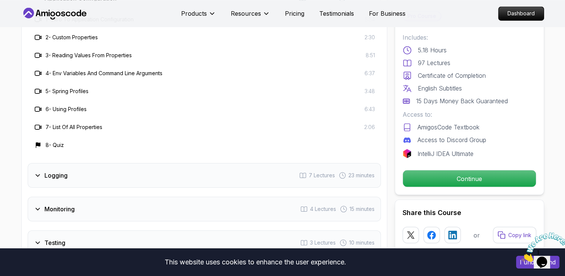
click at [114, 163] on div "Logging 7 Lectures 23 minutes" at bounding box center [204, 175] width 353 height 25
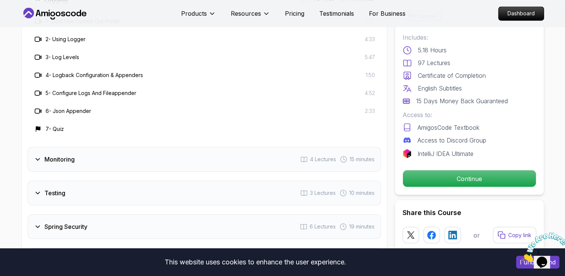
scroll to position [1307, 0]
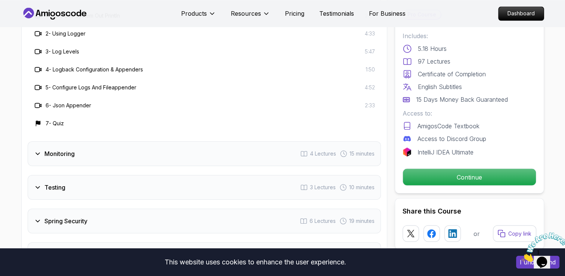
click at [122, 141] on div "Monitoring 4 Lectures 15 minutes" at bounding box center [204, 153] width 353 height 25
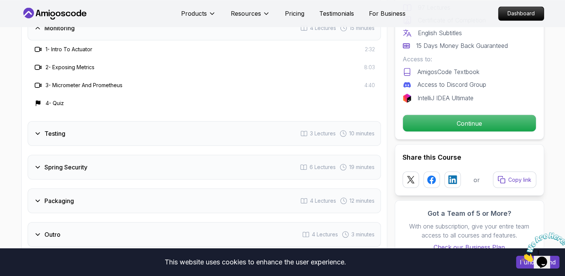
click at [126, 121] on div "Testing 3 Lectures 10 minutes" at bounding box center [204, 133] width 353 height 25
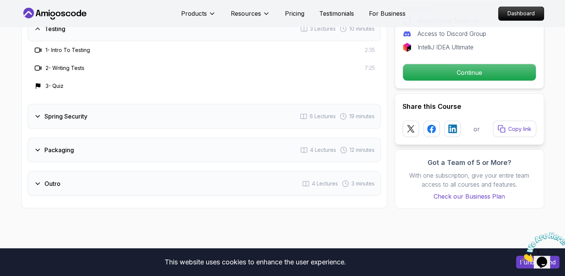
scroll to position [1345, 0]
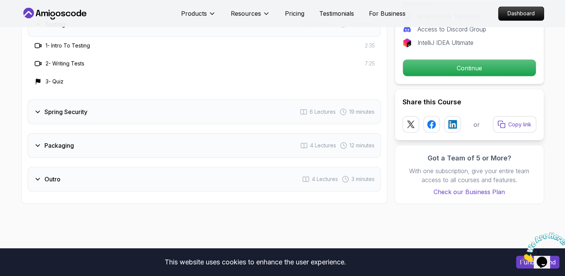
click at [140, 99] on div "Spring Security 6 Lectures 19 minutes" at bounding box center [204, 111] width 353 height 25
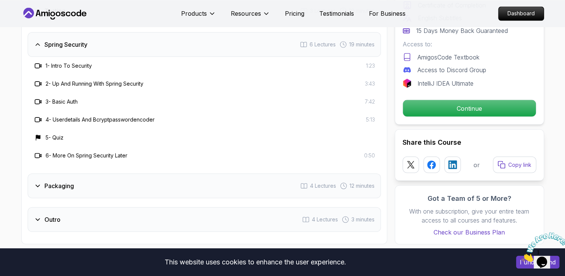
scroll to position [1382, 0]
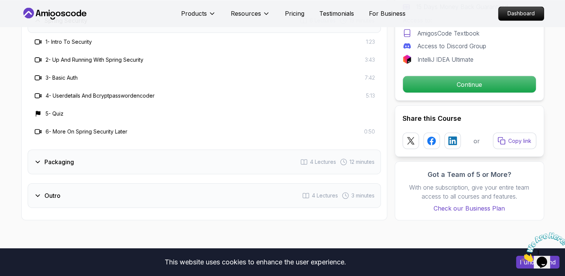
click at [116, 149] on div "Packaging 4 Lectures 12 minutes" at bounding box center [204, 161] width 353 height 25
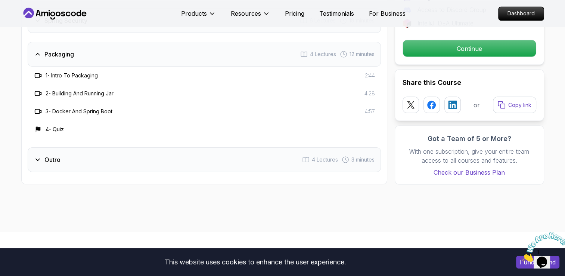
click at [118, 147] on div "Outro 4 Lectures 3 minutes" at bounding box center [204, 159] width 353 height 25
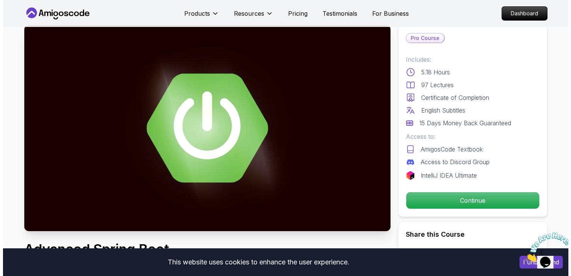
scroll to position [0, 0]
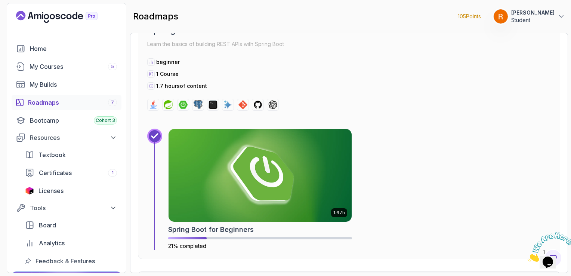
scroll to position [330, 0]
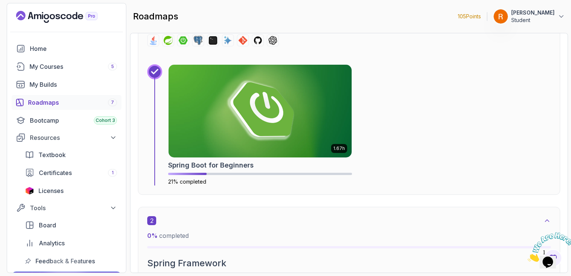
click at [73, 100] on div "Roadmaps 7" at bounding box center [72, 102] width 89 height 9
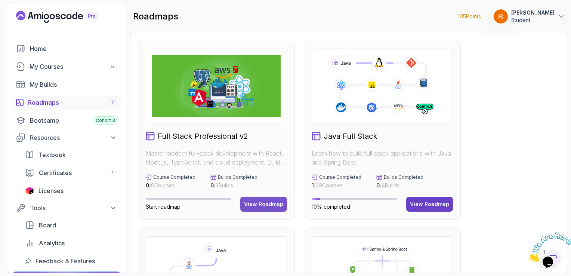
click at [263, 199] on button "View Roadmap" at bounding box center [263, 203] width 47 height 15
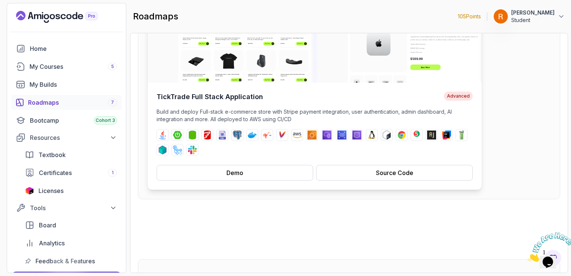
scroll to position [112, 0]
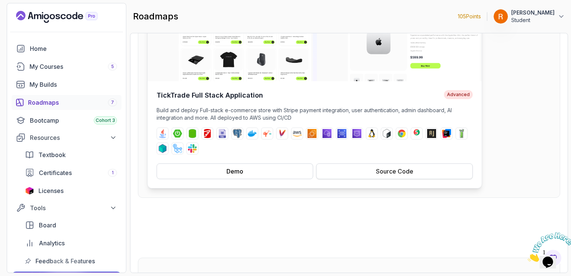
click at [395, 170] on div "Source Code" at bounding box center [394, 171] width 37 height 9
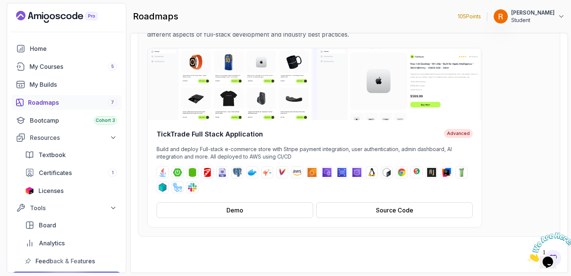
scroll to position [75, 0]
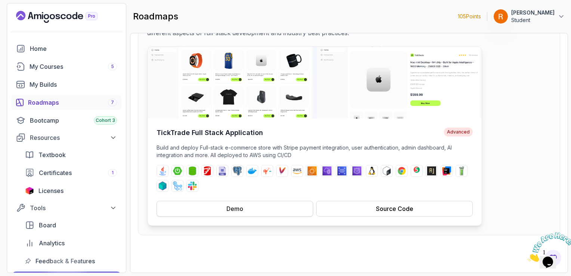
click at [243, 207] on button "Demo" at bounding box center [234, 209] width 156 height 16
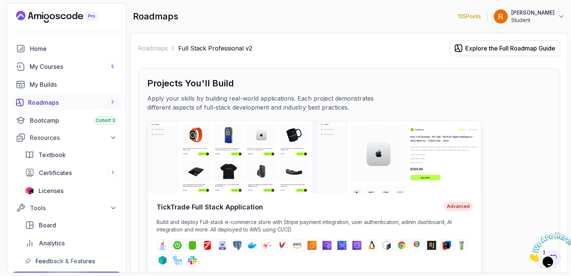
scroll to position [0, 0]
click at [72, 87] on div "My Builds" at bounding box center [73, 84] width 87 height 9
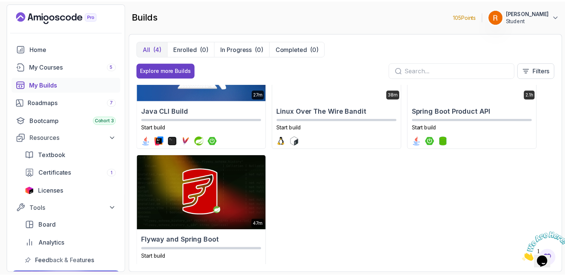
scroll to position [75, 0]
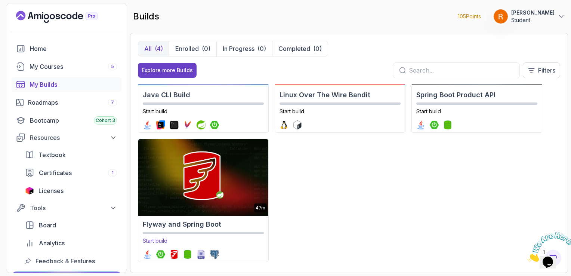
click at [238, 189] on img at bounding box center [203, 176] width 136 height 78
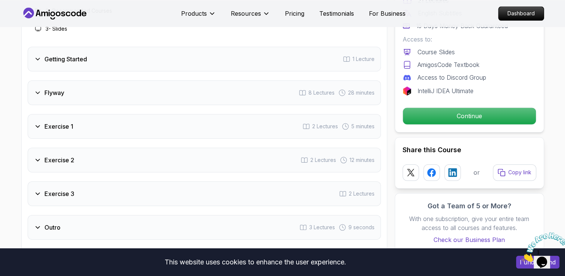
scroll to position [1008, 0]
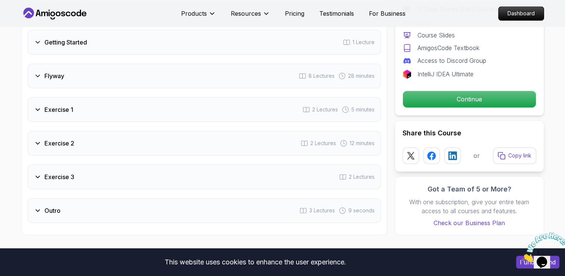
click at [141, 82] on div "Flyway 8 Lectures 28 minutes" at bounding box center [204, 75] width 353 height 25
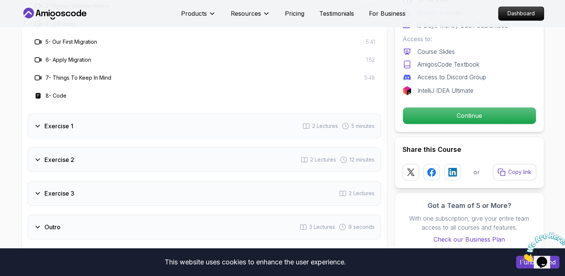
scroll to position [1083, 0]
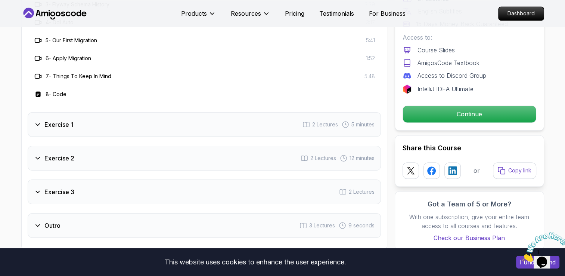
click at [145, 114] on div "Exercise 1 2 Lectures 5 minutes" at bounding box center [204, 124] width 353 height 25
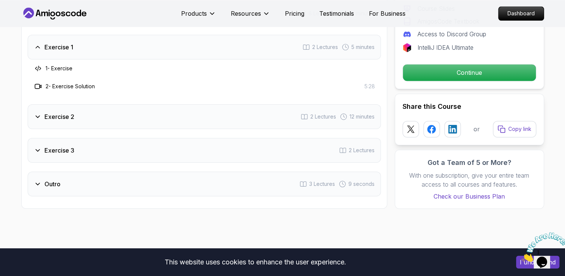
scroll to position [971, 0]
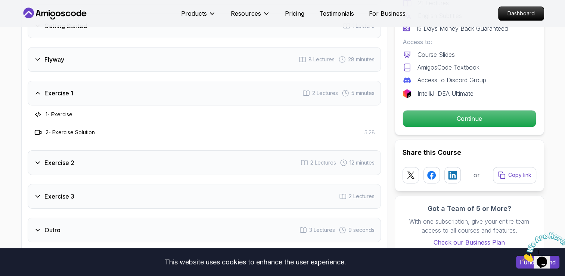
click at [120, 162] on div "Exercise 2 2 Lectures 12 minutes" at bounding box center [204, 162] width 353 height 25
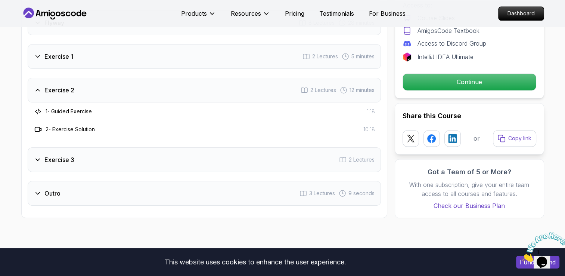
scroll to position [1008, 0]
click at [120, 162] on div "Exercise 3 2 Lectures" at bounding box center [204, 158] width 353 height 25
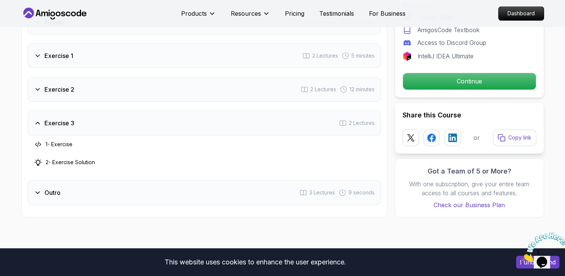
click at [63, 142] on h3 "1 - Exercise" at bounding box center [59, 143] width 27 height 7
click at [126, 201] on div "Outro 3 Lectures 9 seconds" at bounding box center [204, 192] width 353 height 25
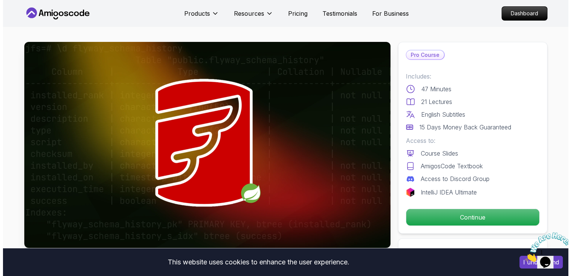
scroll to position [0, 0]
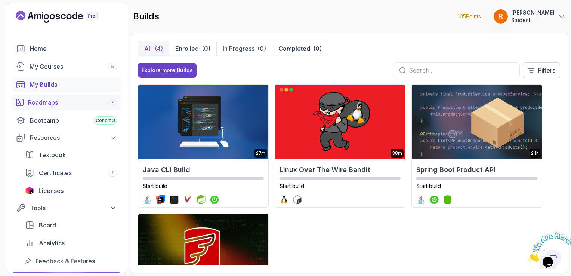
click at [39, 107] on link "Roadmaps 7" at bounding box center [67, 102] width 110 height 15
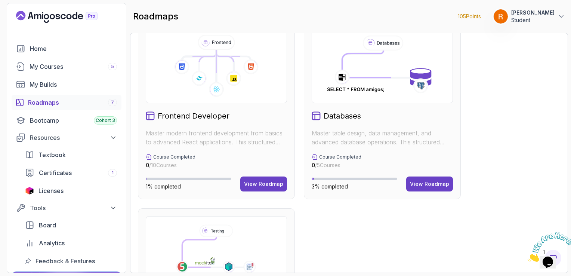
scroll to position [448, 0]
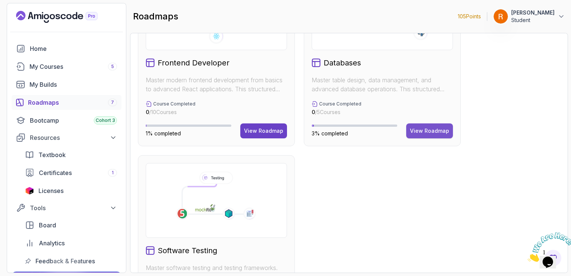
click at [421, 134] on button "View Roadmap" at bounding box center [429, 130] width 47 height 15
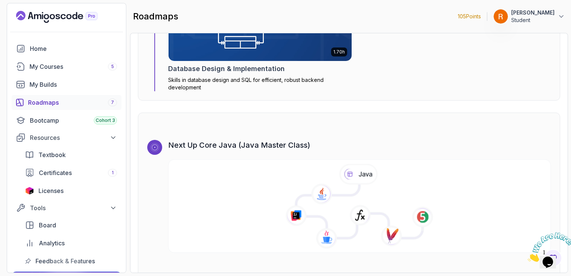
scroll to position [1628, 0]
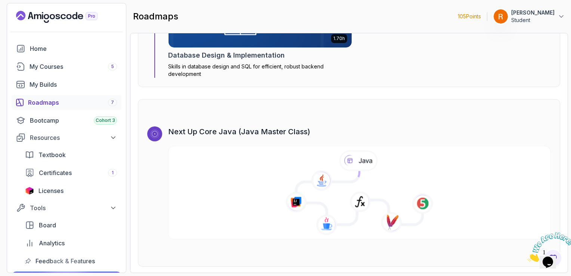
click at [323, 192] on icon at bounding box center [359, 198] width 126 height 54
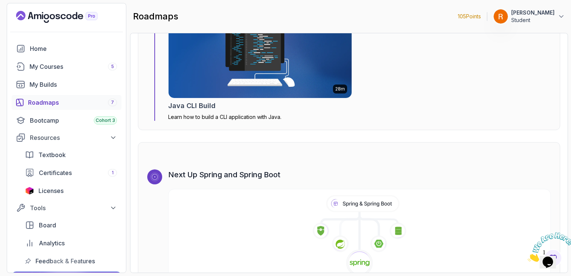
scroll to position [4691, 0]
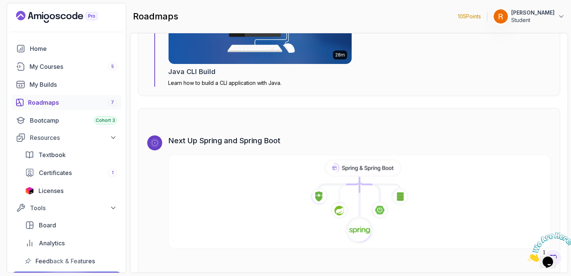
click at [372, 165] on icon at bounding box center [362, 167] width 75 height 16
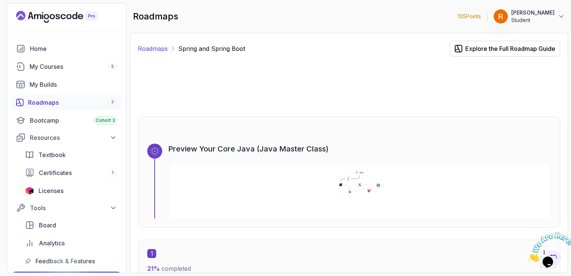
click at [158, 44] on link "Roadmaps" at bounding box center [153, 48] width 30 height 9
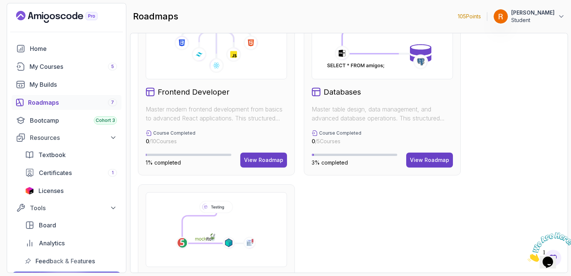
scroll to position [329, 0]
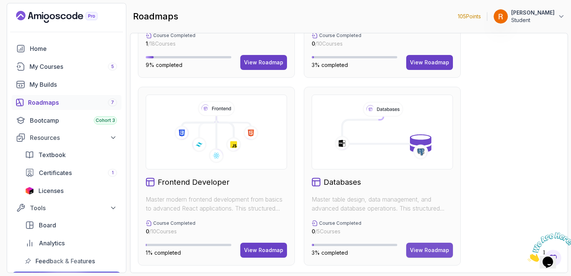
click at [410, 244] on button "View Roadmap" at bounding box center [429, 249] width 47 height 15
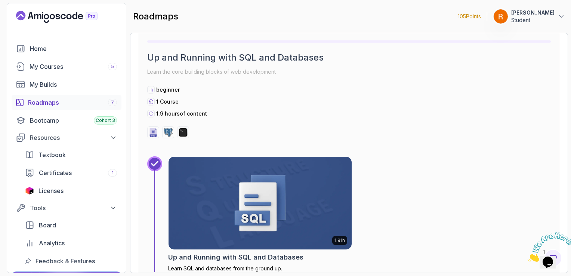
scroll to position [573, 0]
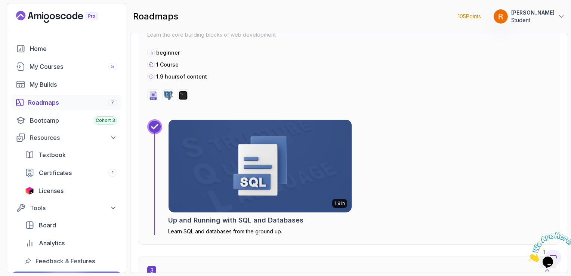
click at [297, 188] on img at bounding box center [260, 165] width 192 height 97
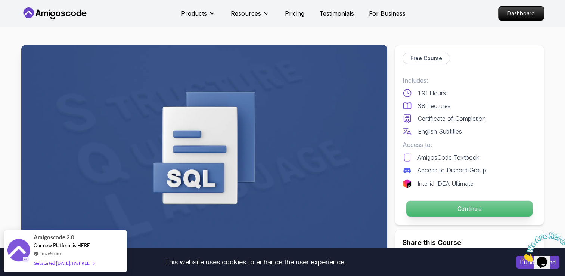
click at [480, 208] on p "Continue" at bounding box center [469, 209] width 126 height 16
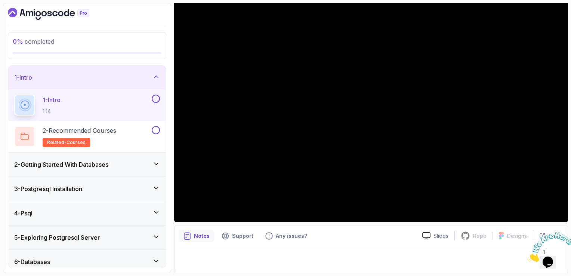
scroll to position [66, 0]
click at [527, 256] on icon "Close" at bounding box center [527, 259] width 0 height 6
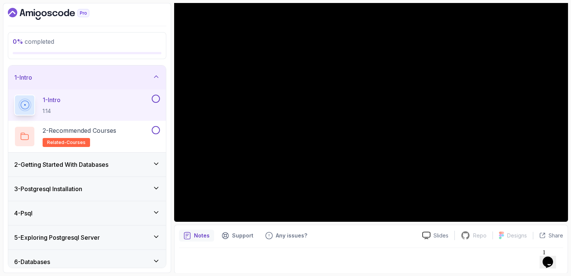
click at [339, 241] on div "Notes Support Any issues? Slides Repo Repository not available Designs Design n…" at bounding box center [371, 248] width 394 height 49
click at [230, 252] on div at bounding box center [371, 258] width 384 height 21
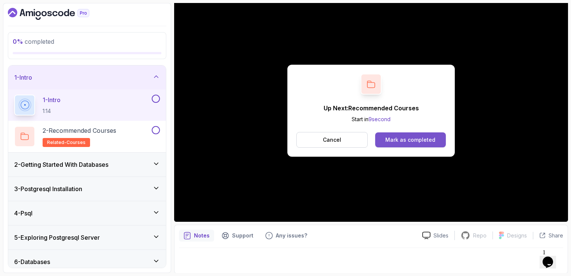
click at [397, 142] on div "Mark as completed" at bounding box center [410, 139] width 50 height 7
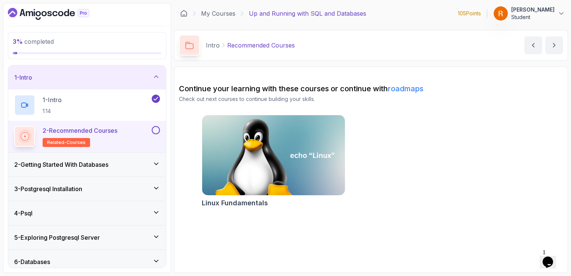
click at [79, 166] on h3 "2 - Getting Started With Databases" at bounding box center [61, 164] width 94 height 9
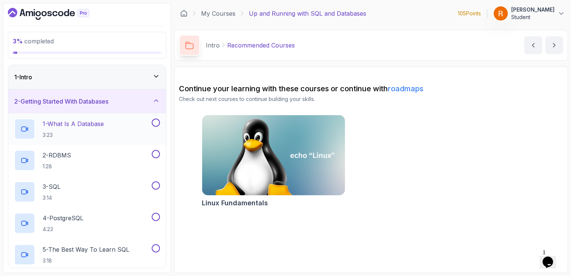
click at [86, 135] on p "3:23" at bounding box center [73, 134] width 61 height 7
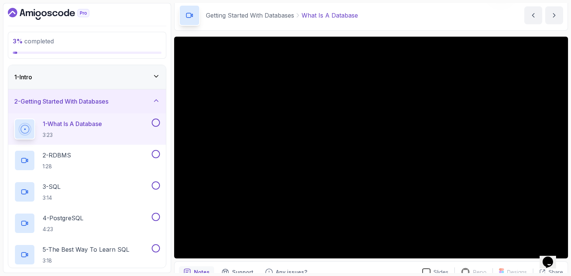
scroll to position [29, 0]
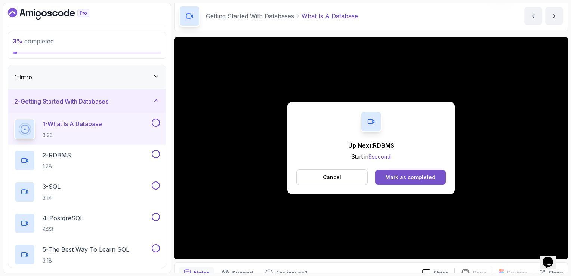
click at [403, 174] on div "Mark as completed" at bounding box center [410, 176] width 50 height 7
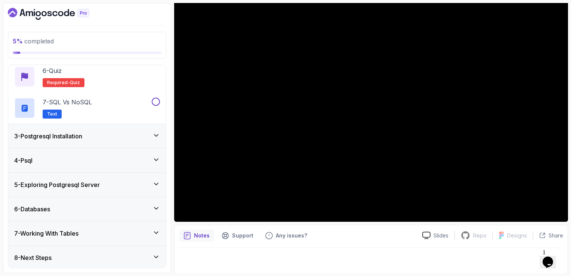
scroll to position [210, 0]
click at [78, 155] on div "4 - Psql" at bounding box center [87, 159] width 146 height 9
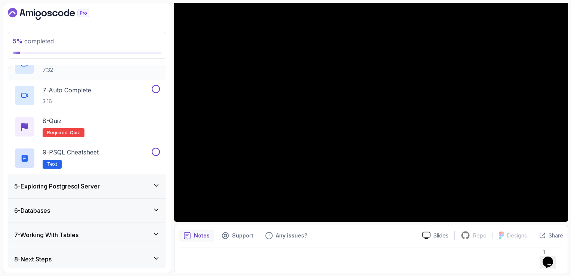
scroll to position [273, 0]
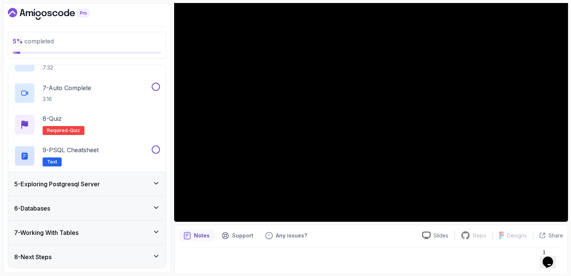
click at [99, 187] on h3 "5 - Exploring Postgresql Server" at bounding box center [57, 183] width 86 height 9
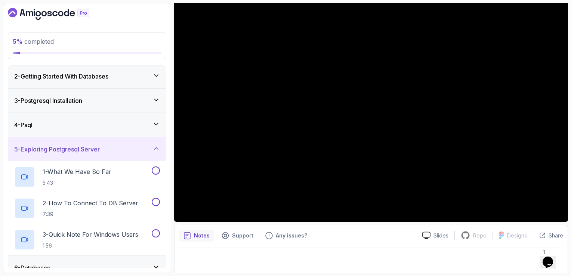
scroll to position [84, 0]
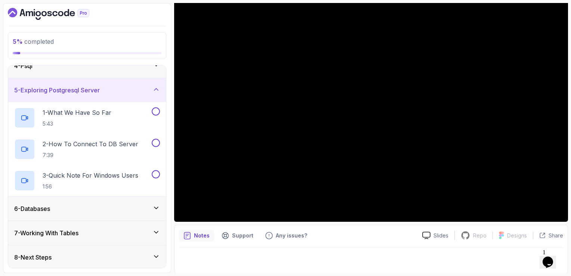
click at [99, 207] on div "6 - Databases" at bounding box center [87, 208] width 146 height 9
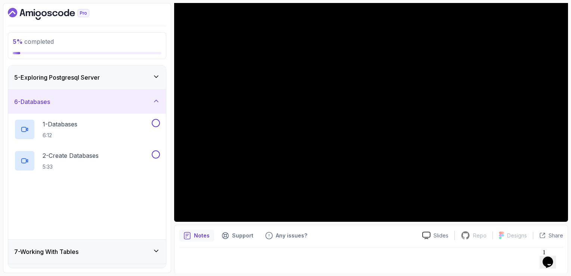
scroll to position [116, 0]
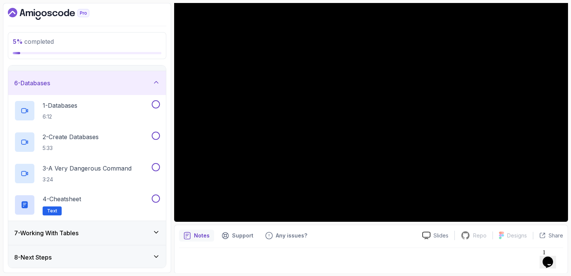
click at [117, 231] on div "7 - Working With Tables" at bounding box center [87, 232] width 146 height 9
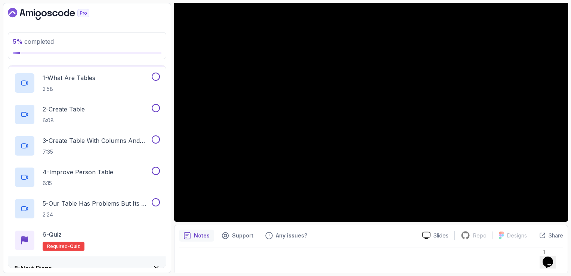
scroll to position [179, 0]
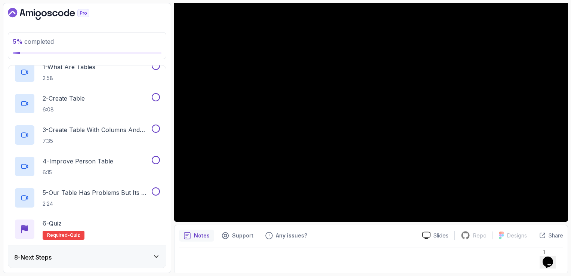
click at [83, 255] on div "8 - Next Steps" at bounding box center [87, 256] width 146 height 9
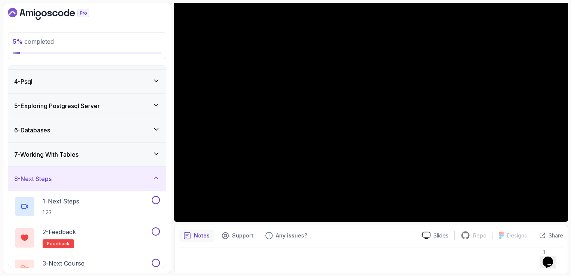
scroll to position [84, 0]
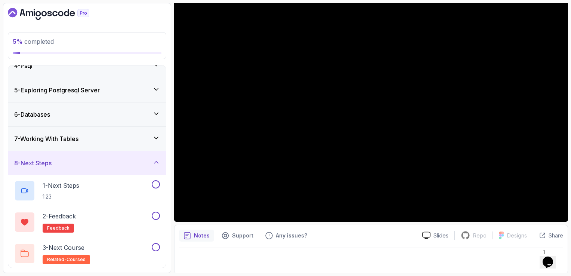
click at [79, 165] on div "8 - Next Steps" at bounding box center [87, 162] width 146 height 9
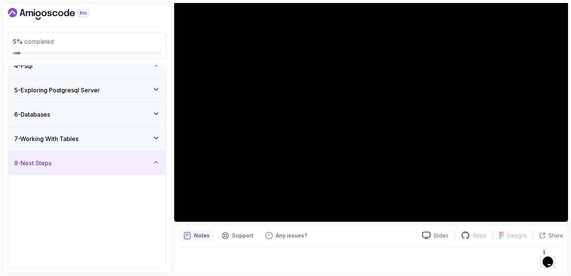
scroll to position [0, 0]
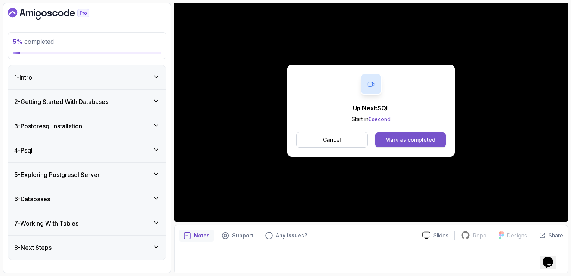
click at [422, 142] on div "Mark as completed" at bounding box center [410, 139] width 50 height 7
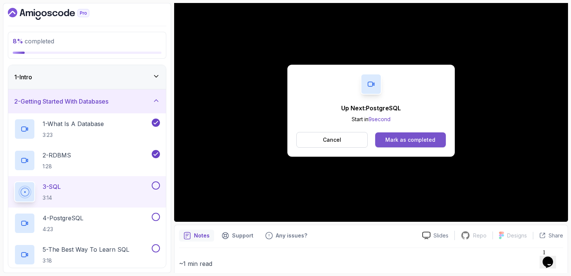
click at [409, 140] on div "Mark as completed" at bounding box center [410, 139] width 50 height 7
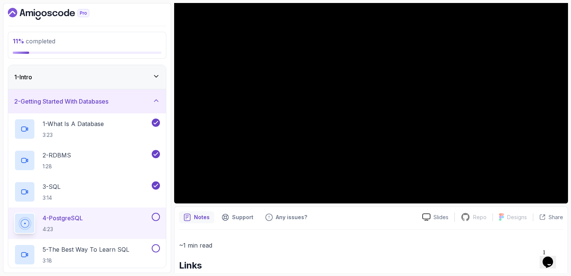
scroll to position [104, 0]
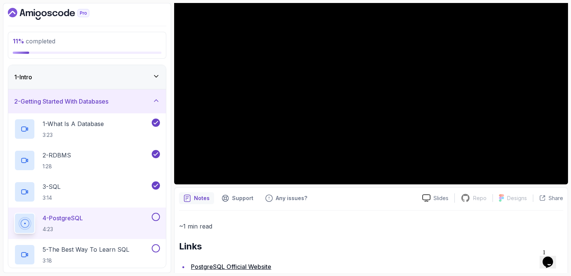
click at [393, 226] on p "~1 min read" at bounding box center [371, 226] width 384 height 10
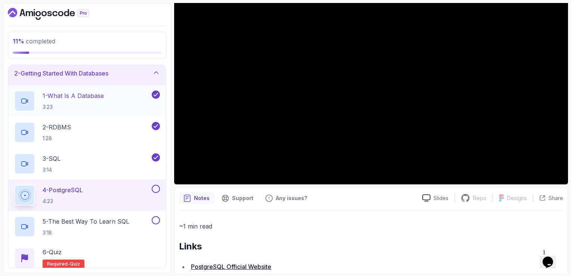
scroll to position [23, 0]
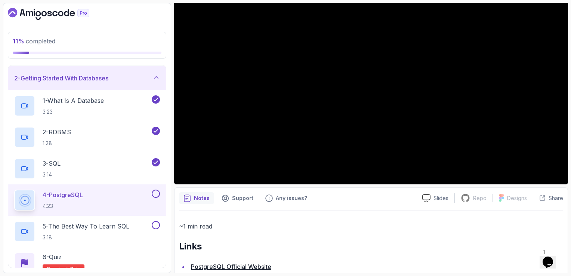
click at [45, 13] on icon "Dashboard" at bounding box center [43, 13] width 5 height 5
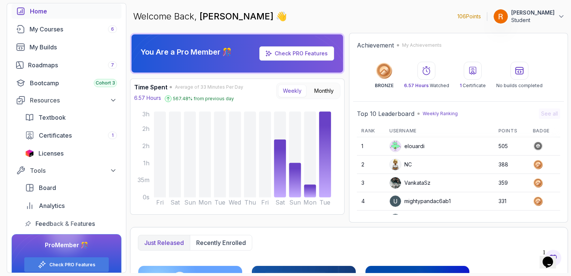
click at [431, 114] on p "Weekly Ranking" at bounding box center [439, 114] width 35 height 6
click at [388, 79] on icon at bounding box center [384, 71] width 18 height 18
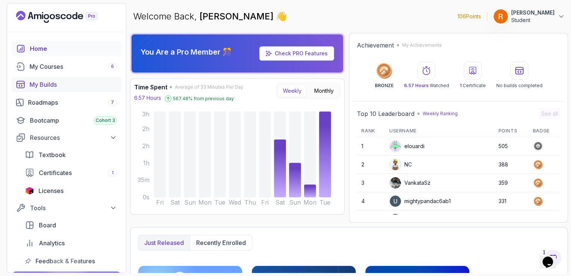
click at [73, 87] on div "My Builds" at bounding box center [73, 84] width 87 height 9
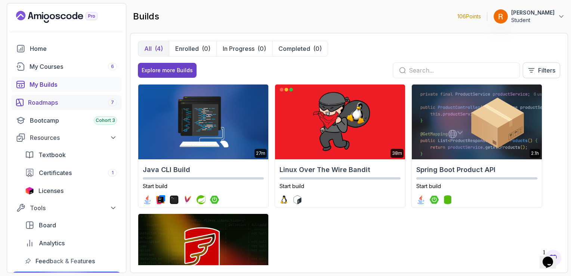
click at [66, 109] on link "Roadmaps 7" at bounding box center [67, 102] width 110 height 15
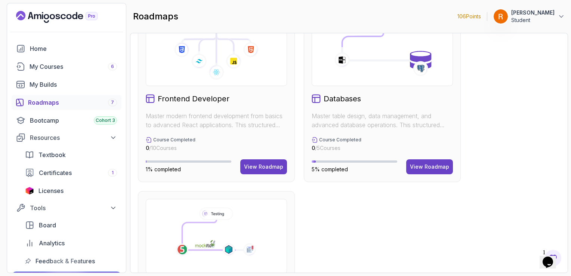
scroll to position [329, 0]
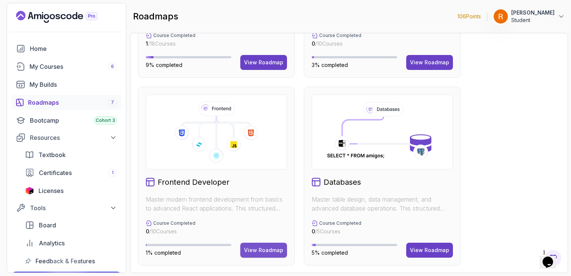
click at [274, 247] on div "View Roadmap" at bounding box center [263, 249] width 39 height 7
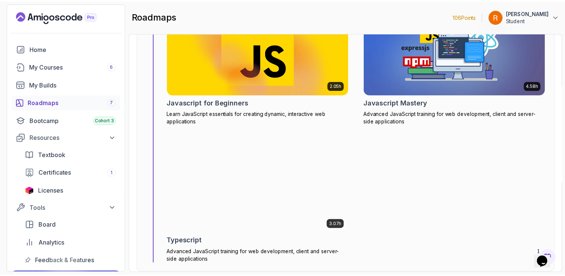
scroll to position [1539, 0]
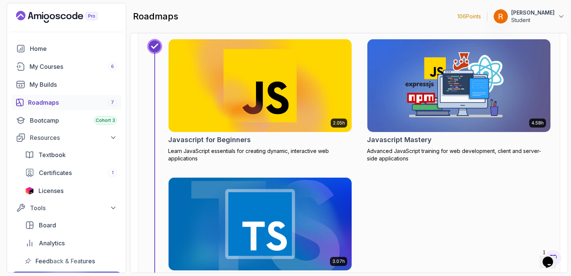
click at [278, 103] on img at bounding box center [260, 85] width 192 height 97
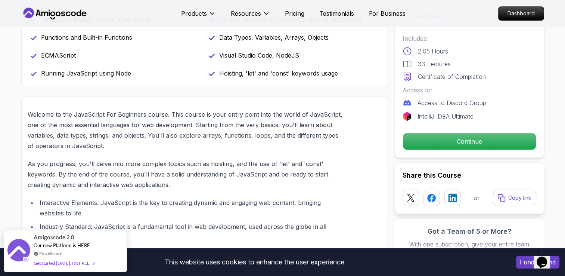
scroll to position [373, 0]
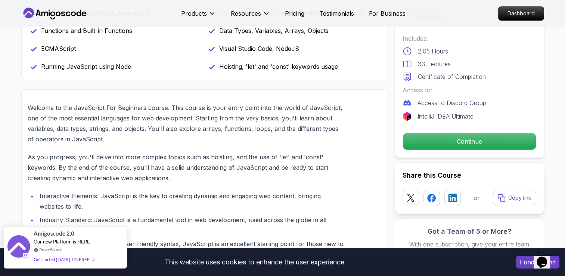
click at [82, 256] on div "Get started [DATE]. It's FREE" at bounding box center [64, 259] width 61 height 9
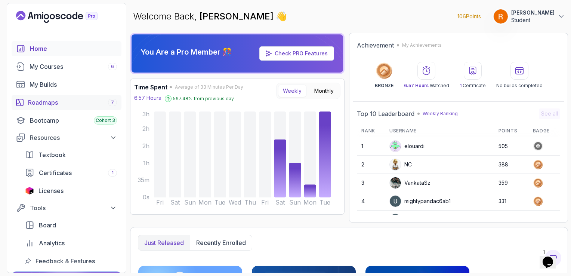
click at [61, 98] on div "Roadmaps 7" at bounding box center [72, 102] width 89 height 9
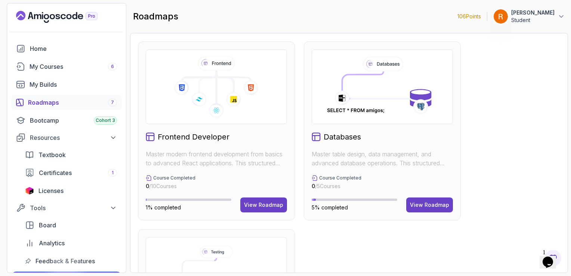
scroll to position [366, 0]
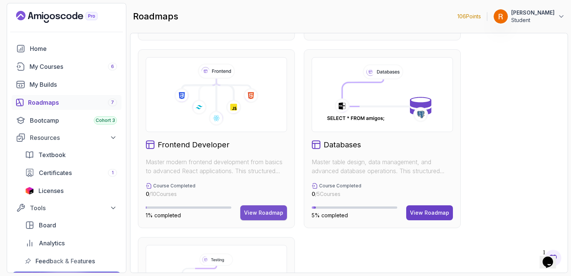
click at [273, 209] on div "View Roadmap" at bounding box center [263, 212] width 39 height 7
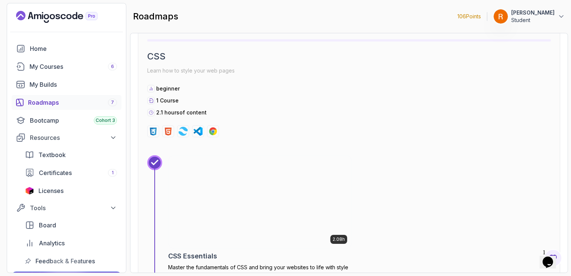
scroll to position [1127, 0]
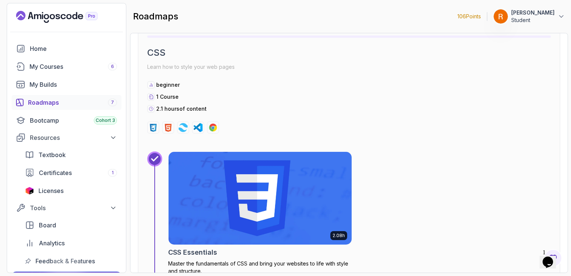
click at [183, 126] on img at bounding box center [183, 127] width 9 height 9
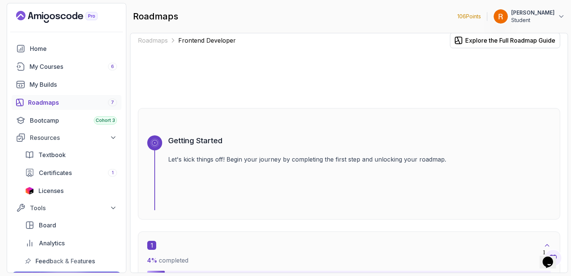
scroll to position [0, 0]
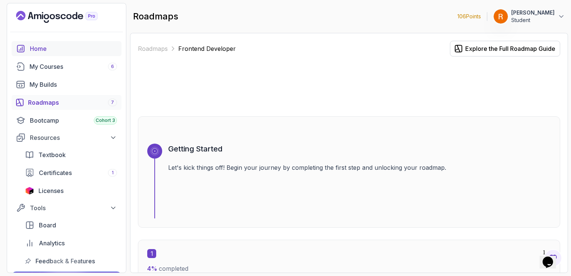
click at [61, 51] on div "Home" at bounding box center [73, 48] width 87 height 9
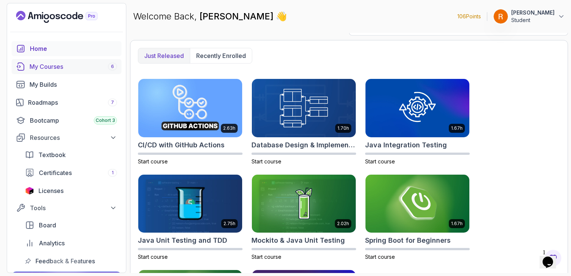
click at [66, 69] on div "My Courses 6" at bounding box center [73, 66] width 87 height 9
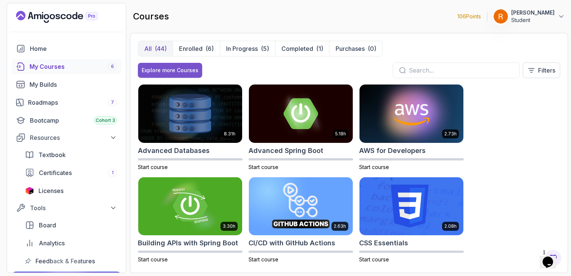
click at [188, 69] on div "Explore more Courses" at bounding box center [170, 69] width 57 height 7
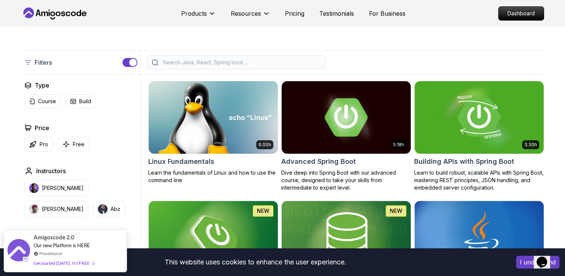
scroll to position [149, 0]
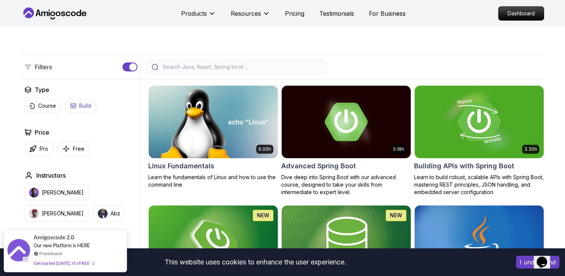
click at [86, 104] on p "Build" at bounding box center [85, 105] width 12 height 7
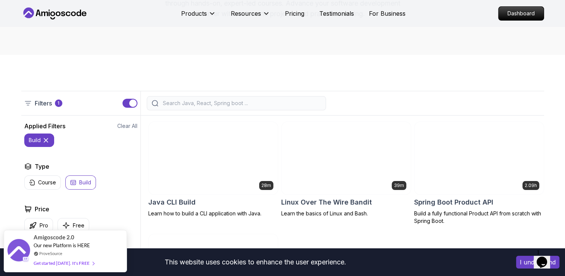
scroll to position [112, 0]
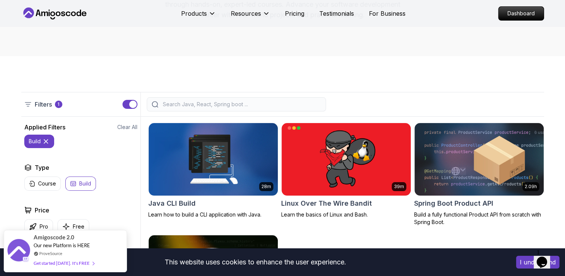
click at [48, 140] on icon at bounding box center [45, 140] width 7 height 7
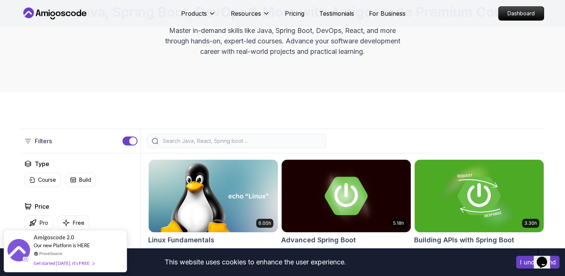
scroll to position [75, 0]
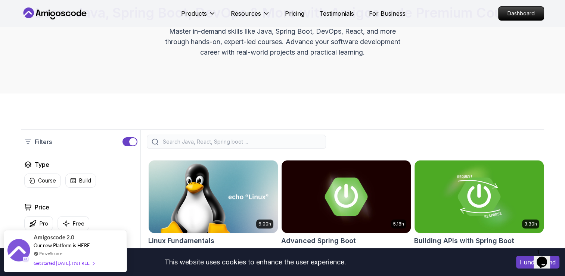
click at [127, 145] on button "button" at bounding box center [130, 141] width 15 height 9
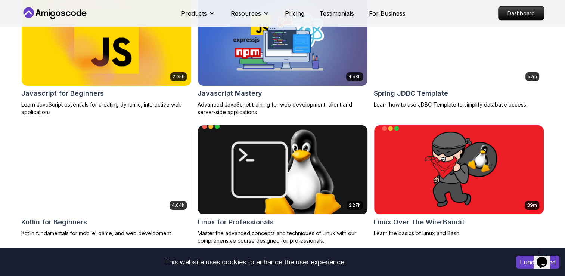
scroll to position [1531, 0]
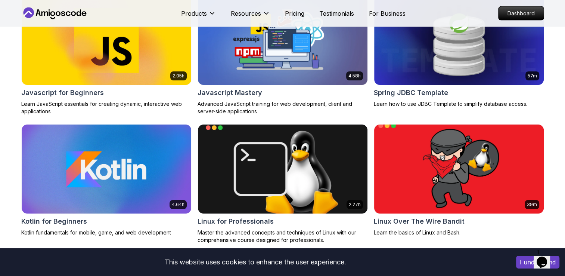
drag, startPoint x: 377, startPoint y: 149, endPoint x: 385, endPoint y: 149, distance: 8.6
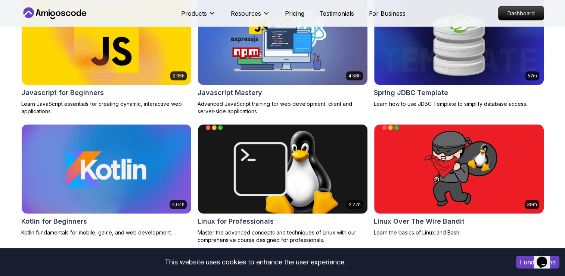
drag, startPoint x: 385, startPoint y: 149, endPoint x: 292, endPoint y: 126, distance: 96.2
click at [292, 115] on p "Advanced JavaScript training for web development, client and server-side applic…" at bounding box center [283, 107] width 170 height 15
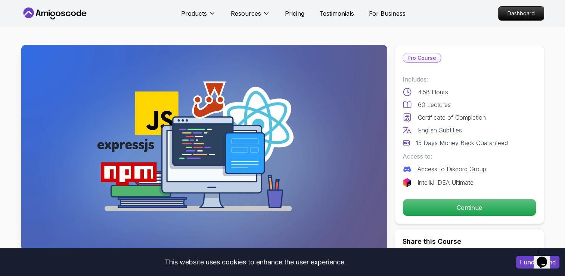
scroll to position [37, 0]
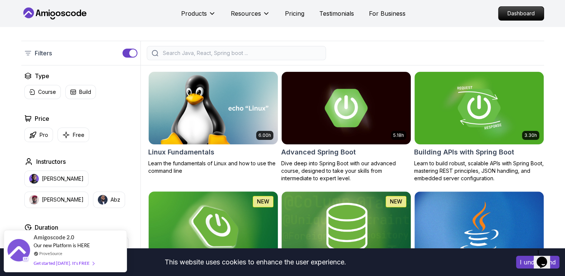
scroll to position [149, 0]
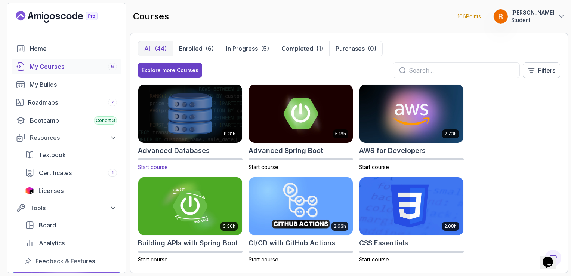
click at [182, 105] on img at bounding box center [190, 113] width 109 height 61
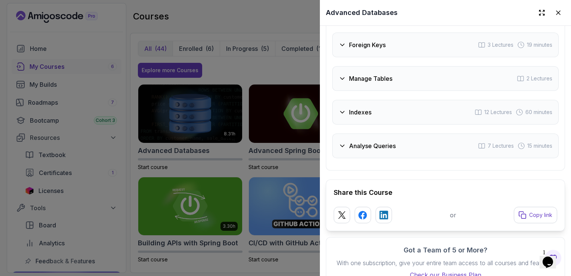
scroll to position [1581, 0]
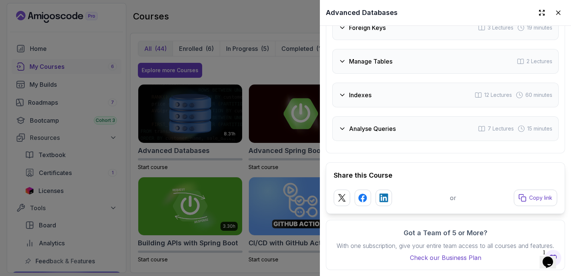
click at [384, 125] on div "Analyse Queries 7 Lectures 15 minutes" at bounding box center [445, 128] width 226 height 25
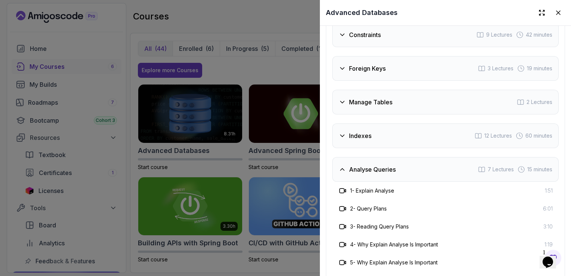
scroll to position [1466, 0]
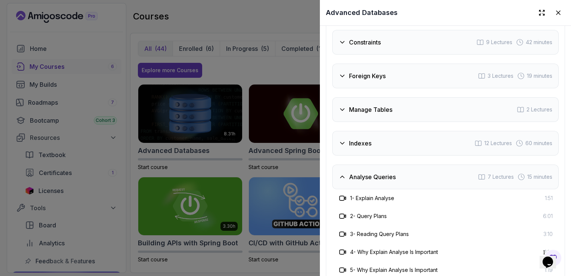
click at [383, 176] on div "Analyse Queries 7 Lectures 15 minutes" at bounding box center [445, 176] width 226 height 25
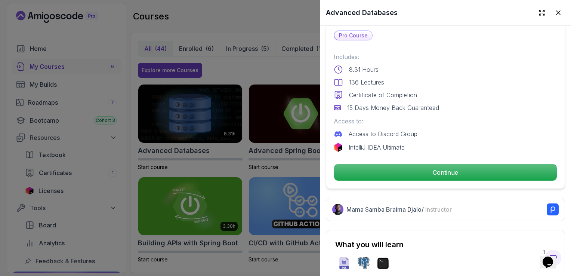
scroll to position [159, 0]
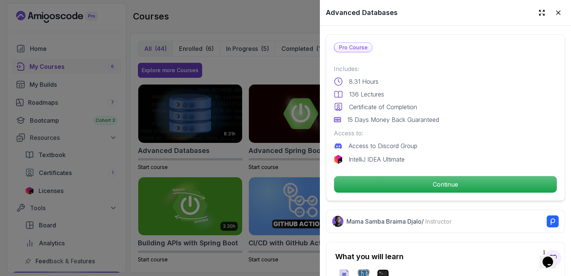
click at [397, 171] on div "Pro Course Includes: 8.31 Hours 136 Lectures Certificate of Completion 15 Days …" at bounding box center [445, 117] width 239 height 166
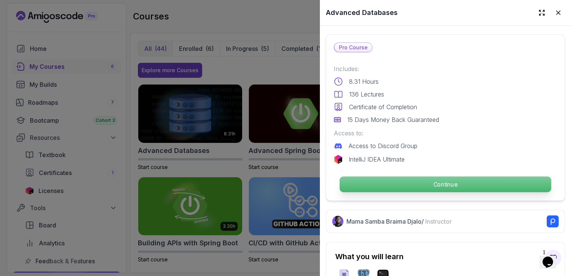
click at [400, 179] on p "Continue" at bounding box center [444, 184] width 211 height 16
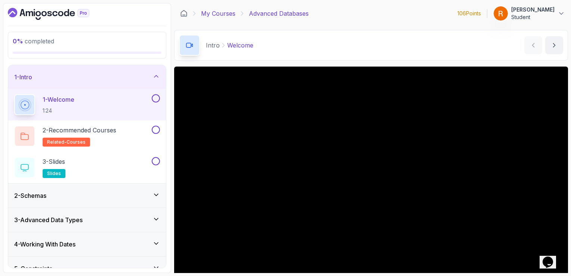
click at [214, 16] on link "My Courses" at bounding box center [218, 13] width 34 height 9
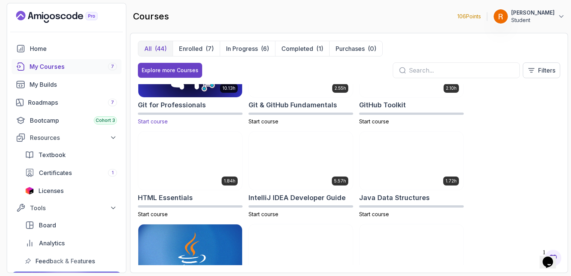
scroll to position [299, 0]
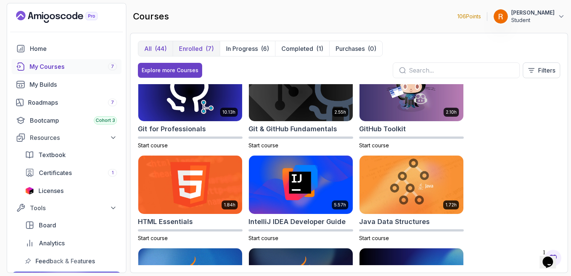
click at [182, 51] on p "Enrolled" at bounding box center [191, 48] width 24 height 9
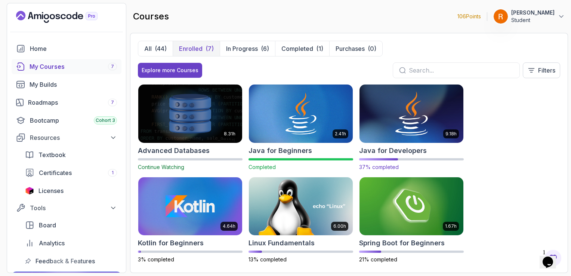
click at [433, 110] on img at bounding box center [411, 113] width 109 height 61
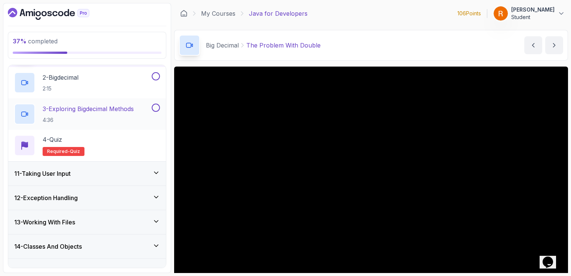
scroll to position [336, 0]
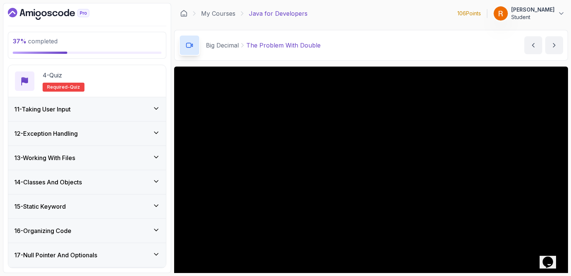
click at [156, 105] on icon at bounding box center [155, 108] width 7 height 7
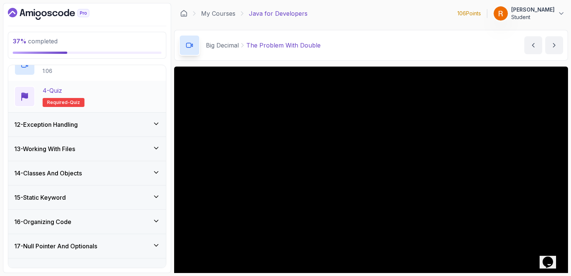
scroll to position [369, 0]
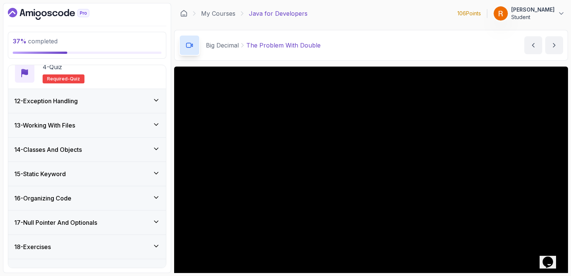
click at [127, 141] on div "14 - Classes And Objects" at bounding box center [87, 149] width 158 height 24
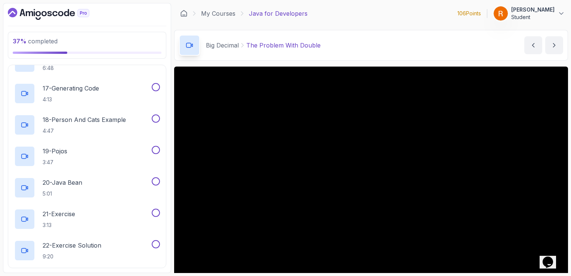
scroll to position [854, 0]
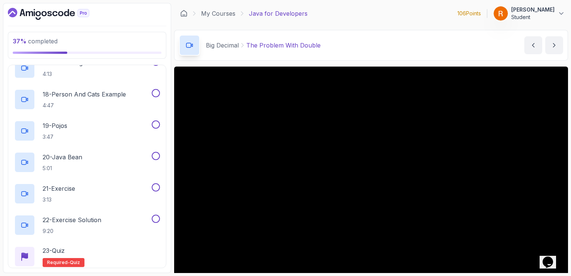
click at [128, 137] on div "19 - Pojos 3:47" at bounding box center [82, 130] width 136 height 21
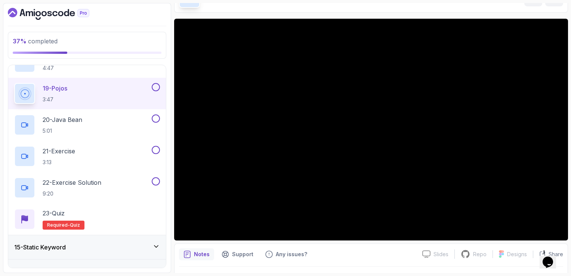
scroll to position [66, 0]
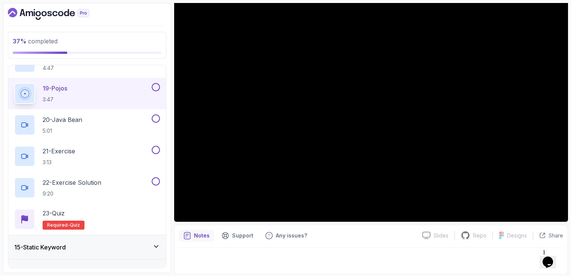
click at [263, 252] on div at bounding box center [371, 258] width 384 height 21
click at [96, 127] on div "20 - Java Bean 5:01" at bounding box center [82, 124] width 136 height 21
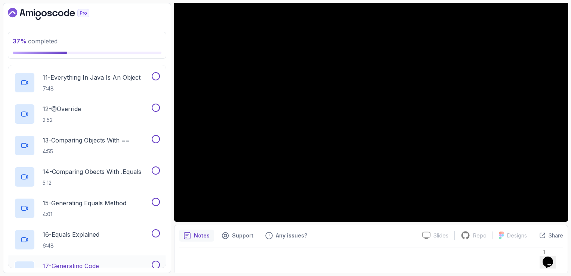
scroll to position [593, 0]
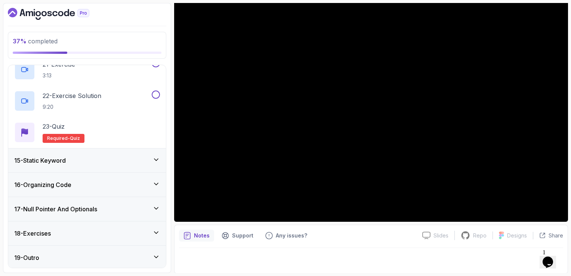
click at [109, 162] on div "15 - Static Keyword" at bounding box center [87, 160] width 146 height 9
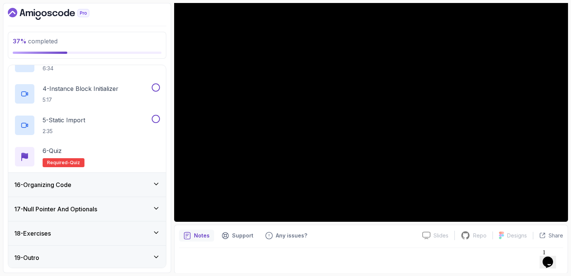
click at [99, 190] on div "16 - Organizing Code" at bounding box center [87, 185] width 158 height 24
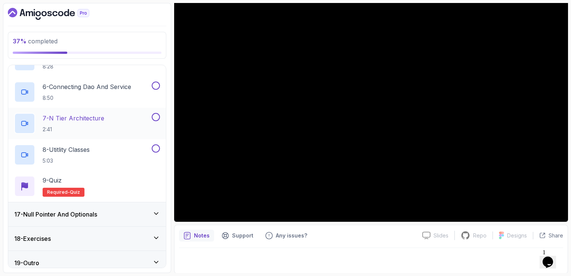
scroll to position [539, 0]
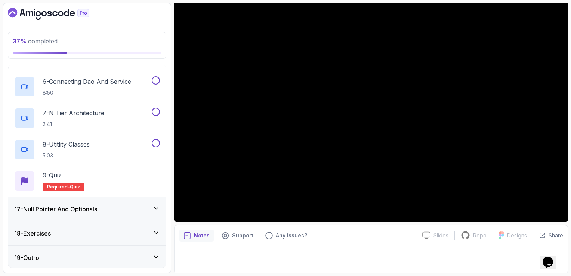
click at [97, 214] on div "17 - Null Pointer And Optionals" at bounding box center [87, 209] width 158 height 24
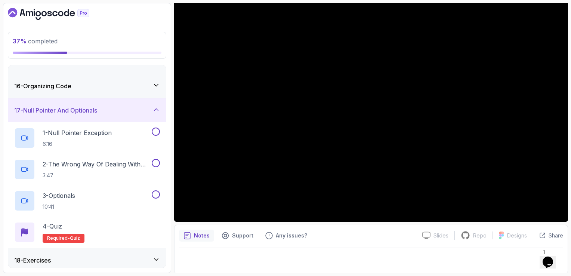
scroll to position [382, 0]
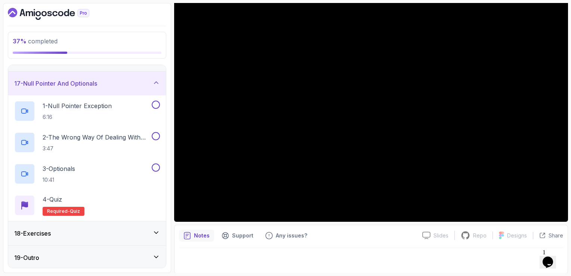
click at [100, 229] on div "18 - Exercises" at bounding box center [87, 233] width 146 height 9
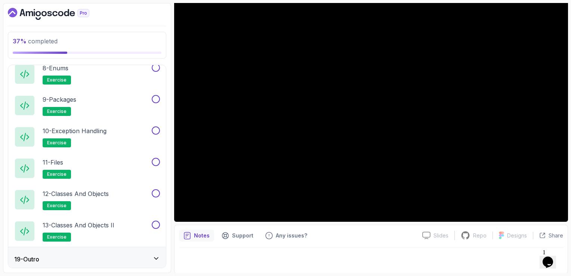
scroll to position [664, 0]
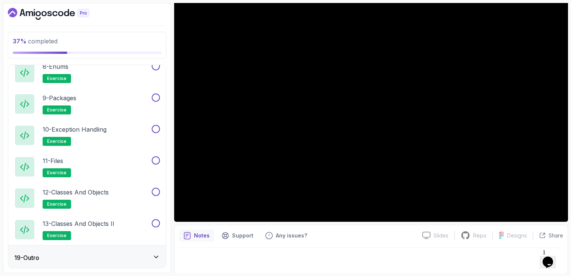
click at [83, 257] on div "19 - Outro" at bounding box center [87, 257] width 146 height 9
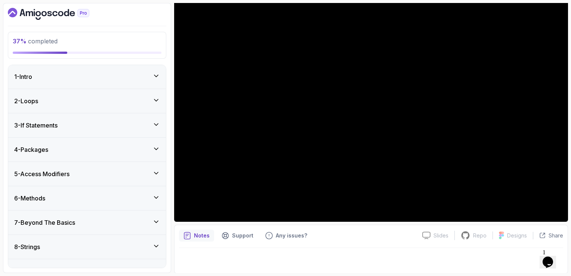
scroll to position [0, 0]
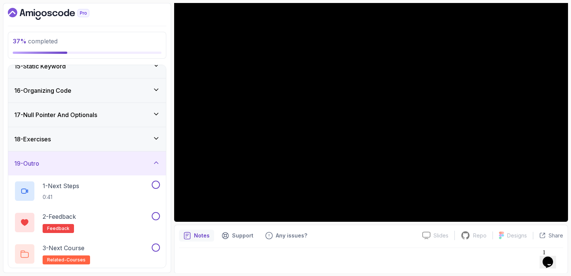
click at [133, 169] on div "19 - Outro" at bounding box center [87, 163] width 158 height 24
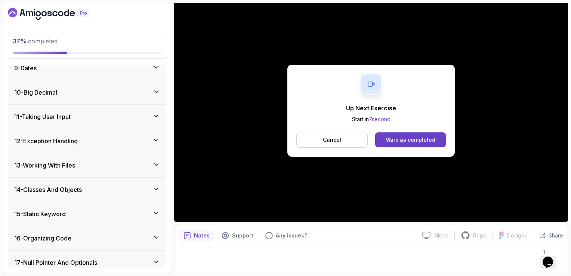
scroll to position [257, 0]
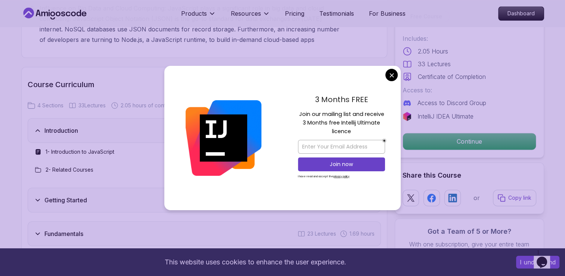
scroll to position [1008, 0]
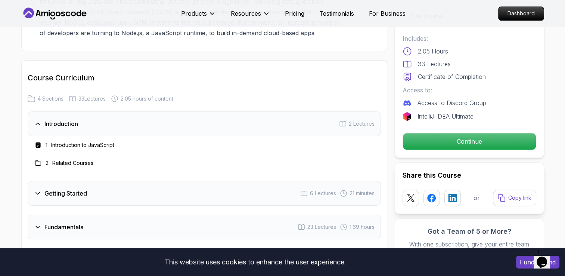
click at [390, 72] on body "This website uses cookies to enhance the user experience. I understand Products…" at bounding box center [282, 197] width 565 height 2410
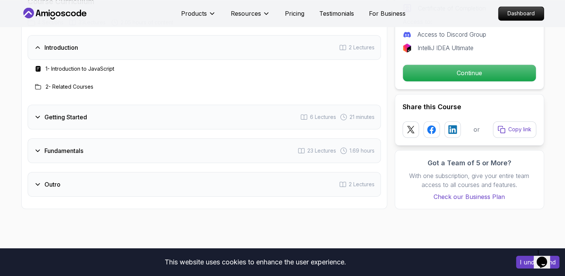
scroll to position [1083, 0]
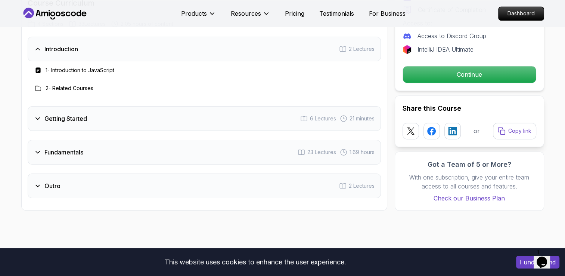
click at [105, 113] on div "Getting Started 6 Lectures 21 minutes" at bounding box center [204, 118] width 353 height 25
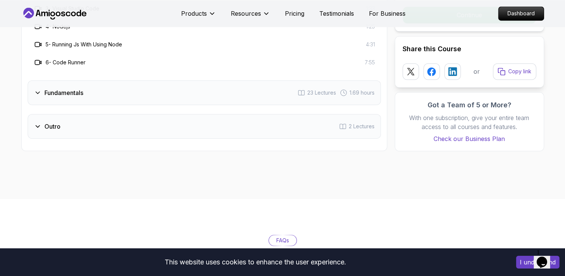
scroll to position [1232, 0]
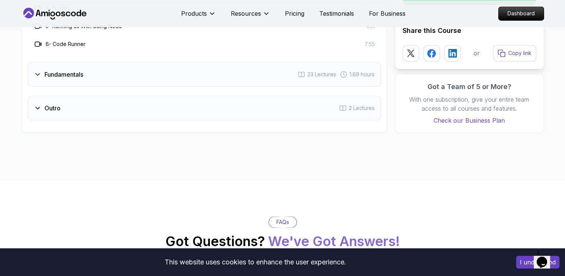
click at [106, 78] on div "Fundamentals 23 Lectures 1.69 hours" at bounding box center [204, 74] width 353 height 25
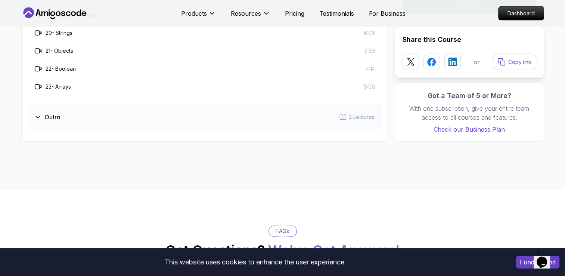
scroll to position [1531, 0]
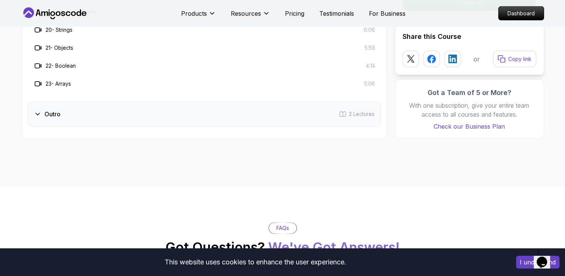
click at [119, 115] on div "Outro 2 Lectures" at bounding box center [204, 114] width 353 height 25
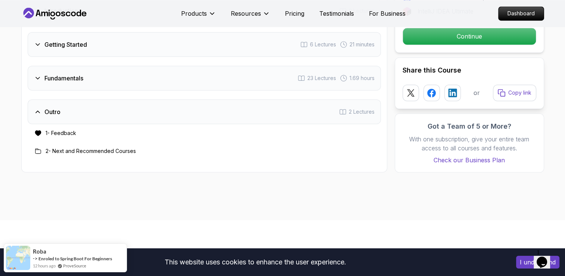
scroll to position [1120, 0]
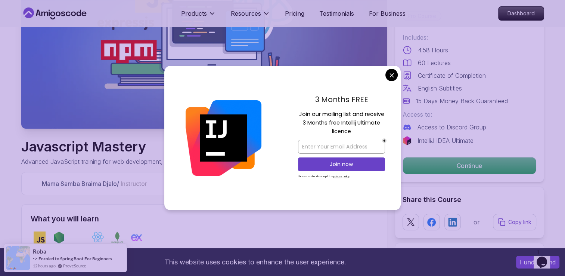
scroll to position [149, 0]
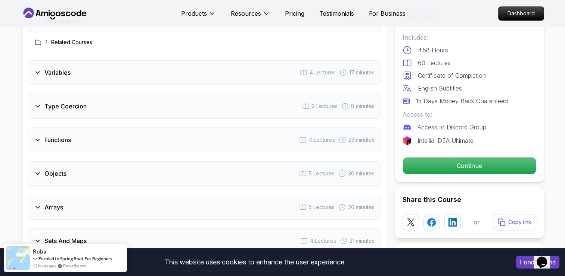
scroll to position [710, 0]
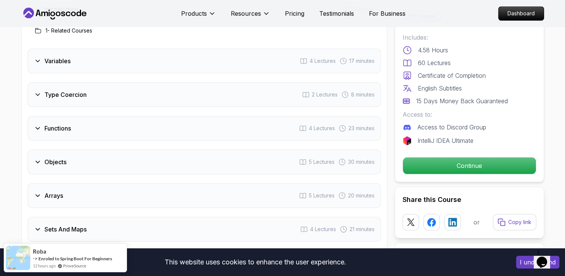
click at [103, 67] on div "Variables 4 Lectures 17 minutes" at bounding box center [204, 61] width 353 height 25
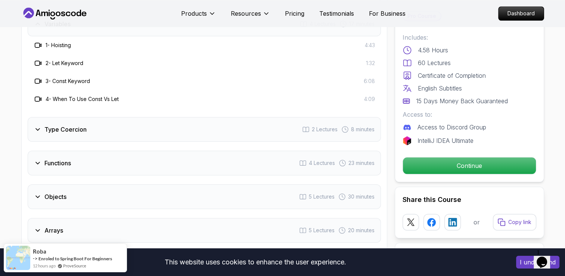
scroll to position [784, 0]
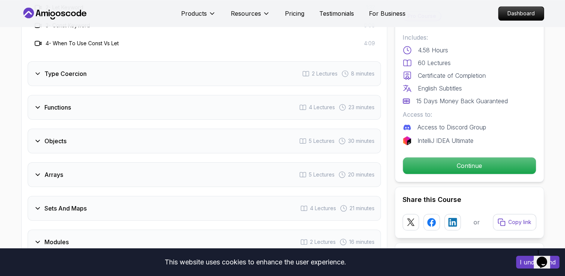
click at [103, 71] on div "Type Coercion 2 Lectures 8 minutes" at bounding box center [204, 73] width 353 height 25
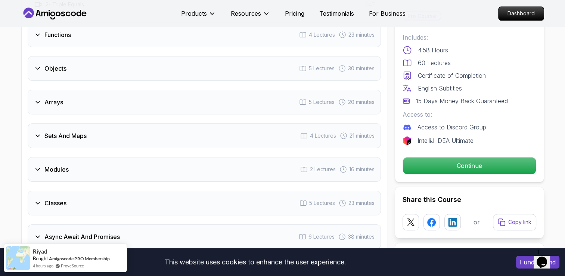
scroll to position [822, 0]
click at [103, 42] on div "Functions 4 Lectures 23 minutes" at bounding box center [204, 34] width 353 height 25
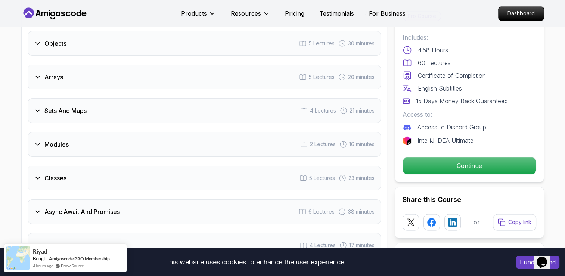
scroll to position [896, 0]
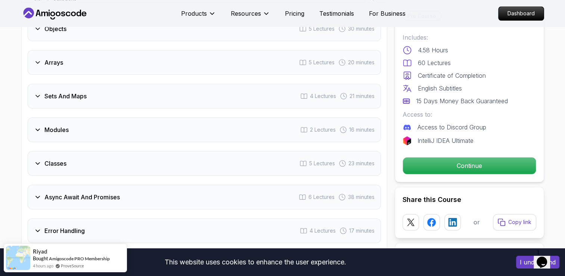
click at [103, 34] on div "Objects 5 Lectures 30 minutes" at bounding box center [204, 28] width 353 height 25
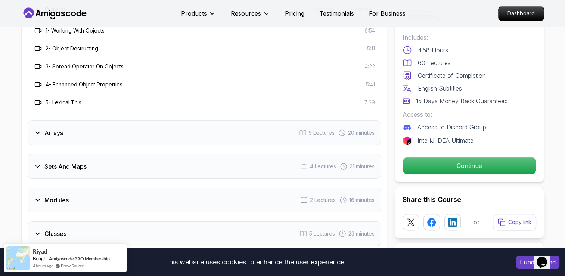
scroll to position [859, 0]
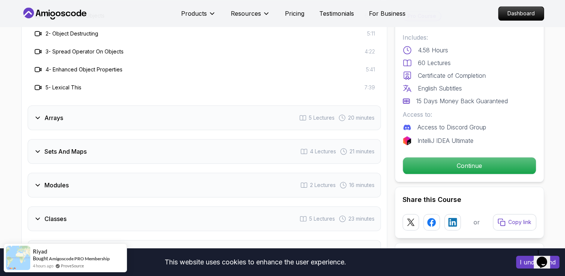
click at [117, 111] on div "Arrays 5 Lectures 20 minutes" at bounding box center [204, 117] width 353 height 25
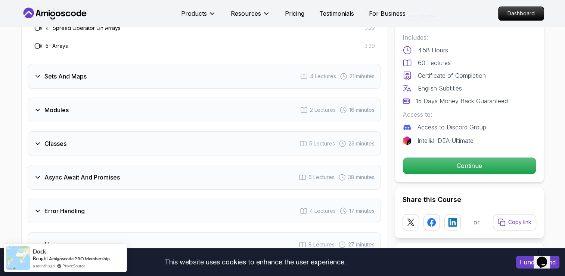
scroll to position [934, 0]
click at [98, 75] on div "Sets And Maps 4 Lectures 21 minutes" at bounding box center [204, 76] width 353 height 25
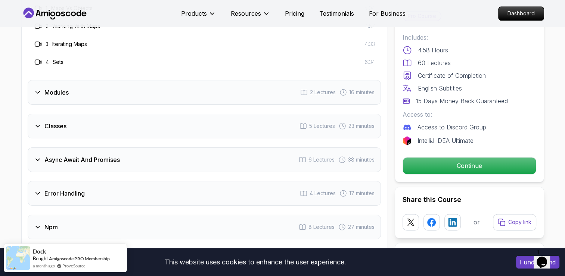
click at [102, 89] on div "Modules 2 Lectures 16 minutes" at bounding box center [204, 92] width 353 height 25
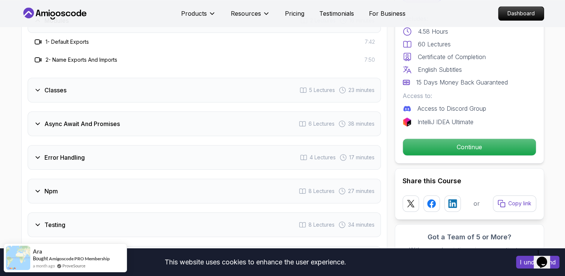
click at [102, 89] on div "Classes 5 Lectures 23 minutes" at bounding box center [204, 90] width 353 height 25
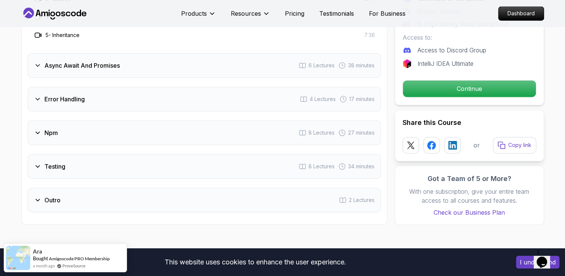
scroll to position [1046, 0]
click at [115, 68] on h3 "Async Await And Promises" at bounding box center [81, 65] width 75 height 9
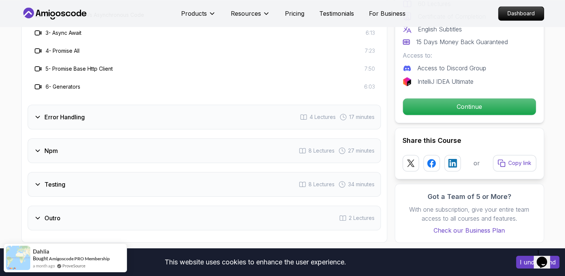
click at [125, 114] on div "Error Handling 4 Lectures 17 minutes" at bounding box center [204, 117] width 353 height 25
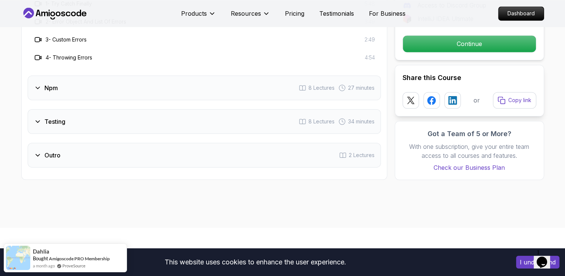
scroll to position [1083, 0]
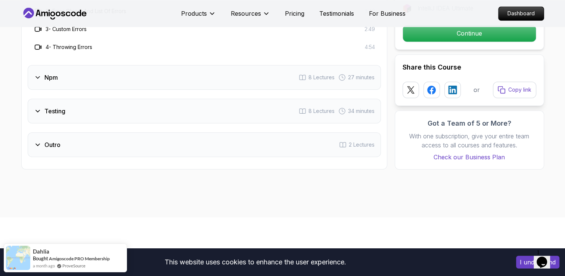
click at [127, 84] on div "Npm 8 Lectures 27 minutes" at bounding box center [204, 77] width 353 height 25
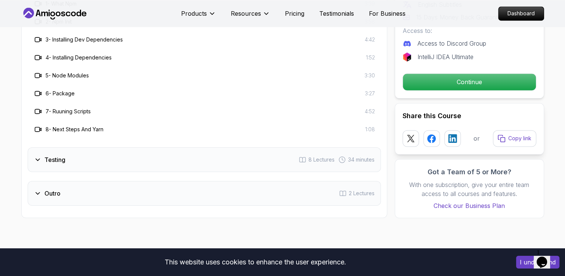
scroll to position [1195, 0]
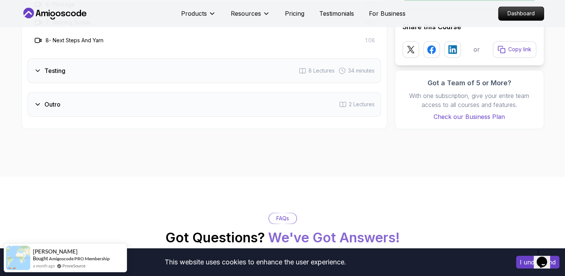
click at [123, 67] on div "Testing 8 Lectures 34 minutes" at bounding box center [204, 70] width 353 height 25
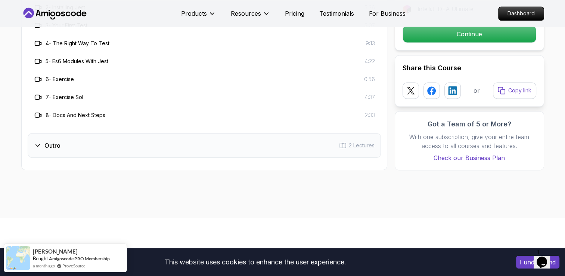
scroll to position [1158, 0]
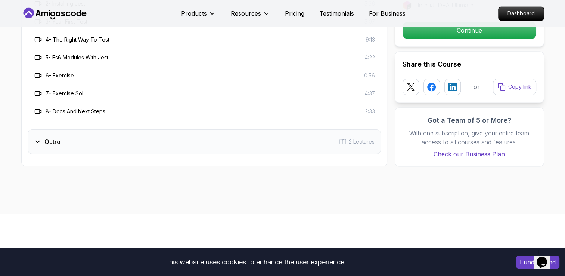
click at [123, 133] on div "Outro 2 Lectures" at bounding box center [204, 141] width 353 height 25
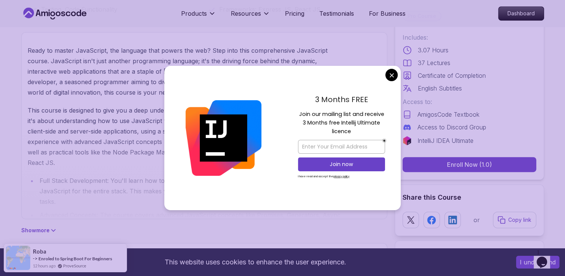
scroll to position [598, 0]
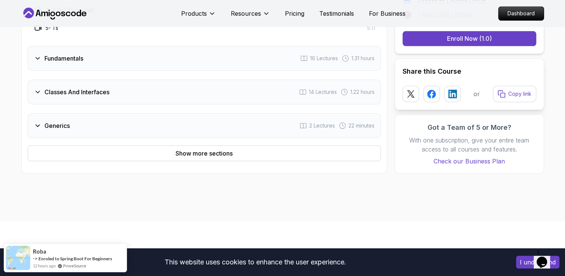
scroll to position [784, 0]
click at [164, 149] on button "Show more sections" at bounding box center [204, 153] width 353 height 16
click at [158, 152] on button "Show less sections" at bounding box center [204, 153] width 353 height 16
click at [158, 152] on button "Show more sections" at bounding box center [204, 153] width 353 height 16
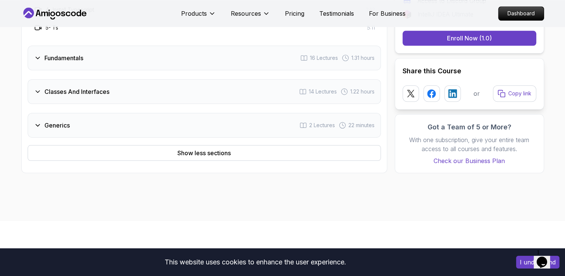
click at [125, 133] on div "Generics 2 Lectures 22 minutes" at bounding box center [204, 125] width 353 height 25
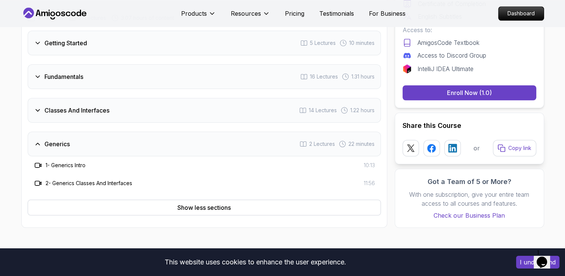
scroll to position [672, 0]
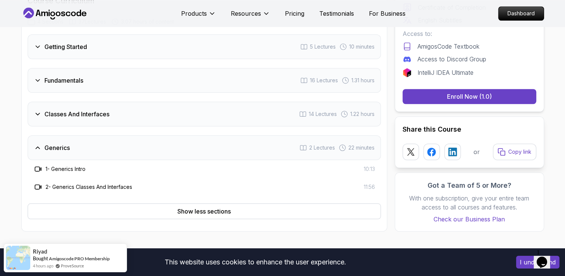
click at [125, 142] on div "Generics 2 Lectures 22 minutes" at bounding box center [204, 147] width 353 height 25
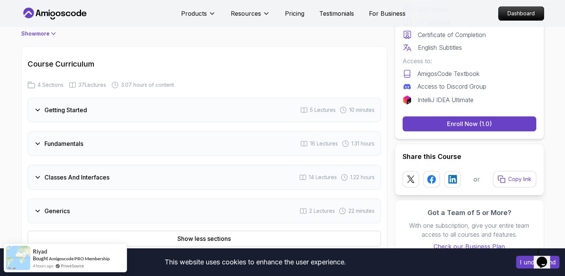
scroll to position [598, 0]
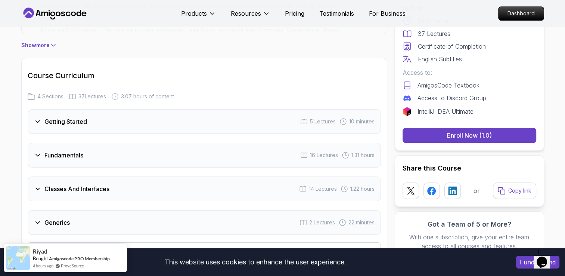
click at [124, 147] on div "Fundamentals 16 Lectures 1.31 hours" at bounding box center [204, 155] width 353 height 25
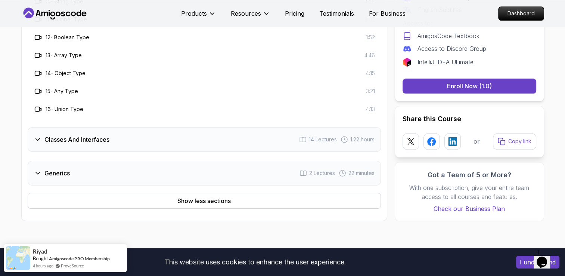
click at [124, 147] on div "Classes And Interfaces 14 Lectures 1.22 hours" at bounding box center [204, 139] width 353 height 25
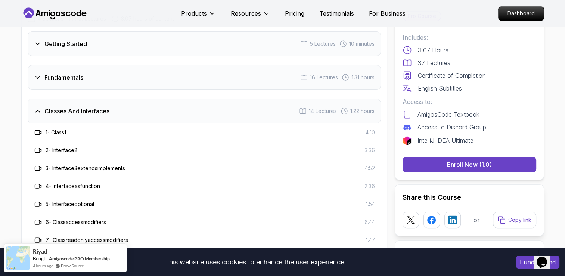
scroll to position [672, 0]
